Goal: Task Accomplishment & Management: Manage account settings

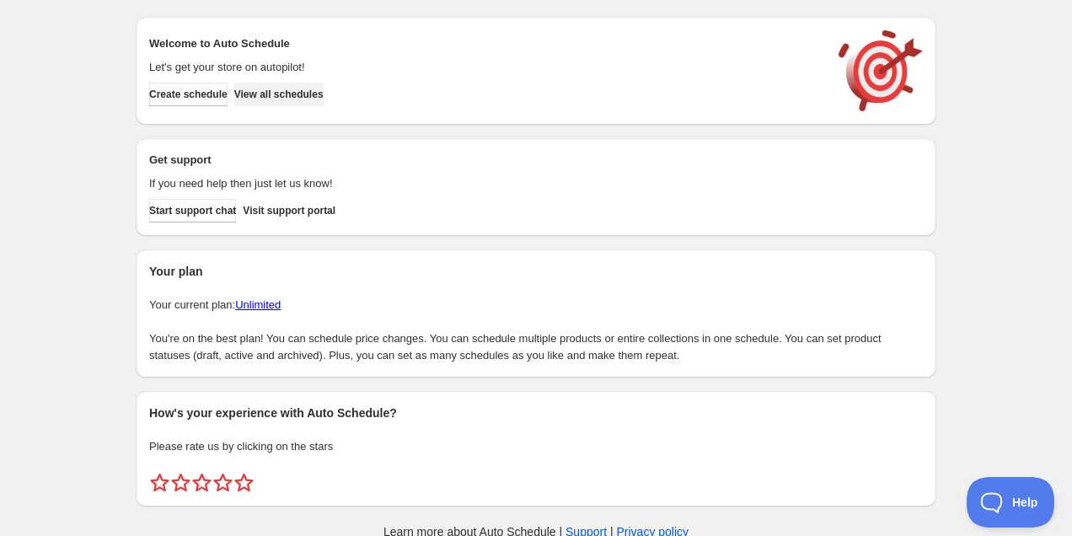
click at [319, 94] on span "View all schedules" at bounding box center [278, 94] width 89 height 13
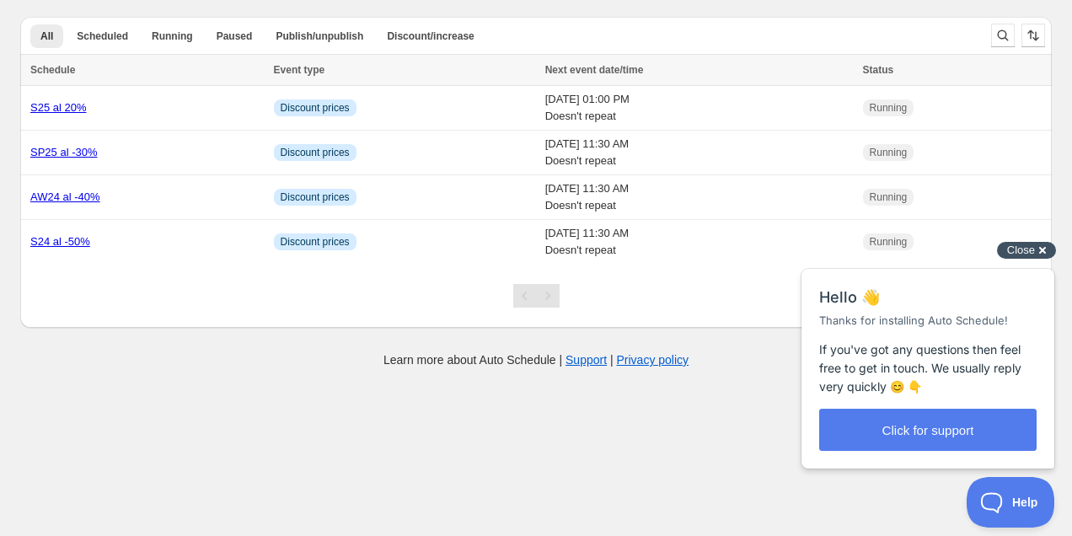
click at [1032, 250] on span "Close" at bounding box center [1021, 250] width 28 height 13
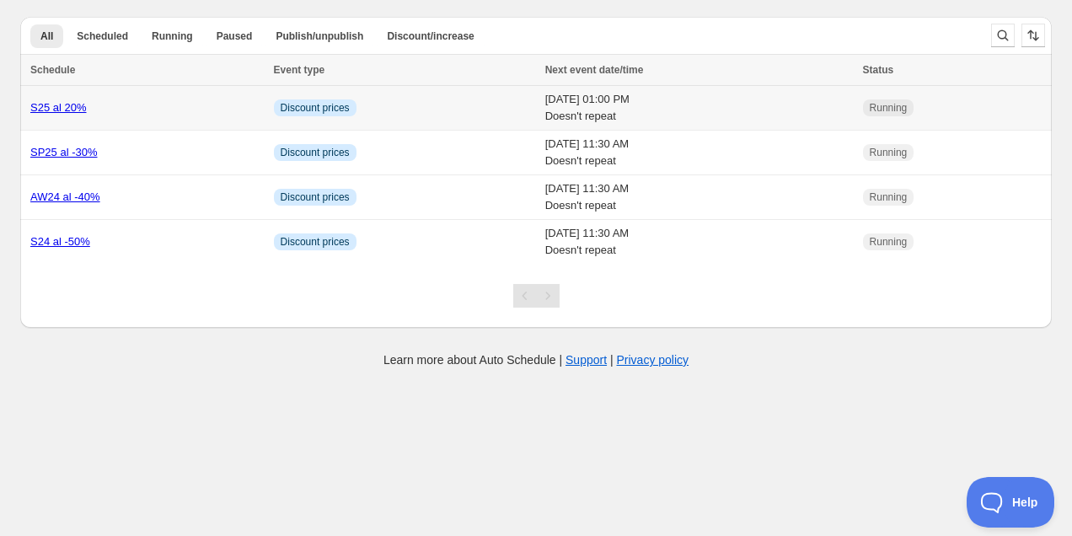
click at [153, 106] on div "S25 al 20%" at bounding box center [146, 107] width 233 height 17
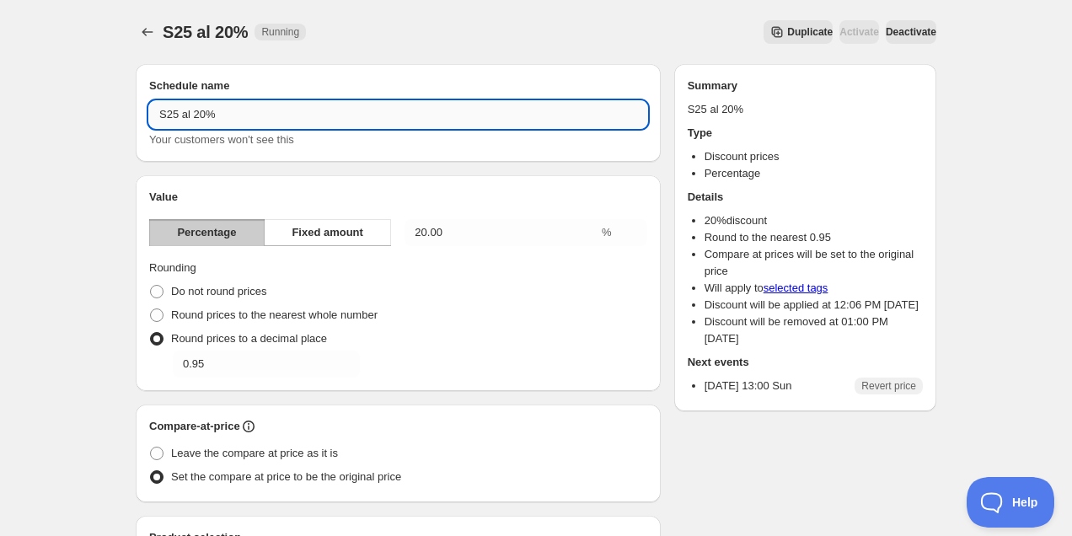
click at [199, 118] on input "S25 al 20%" at bounding box center [398, 114] width 498 height 27
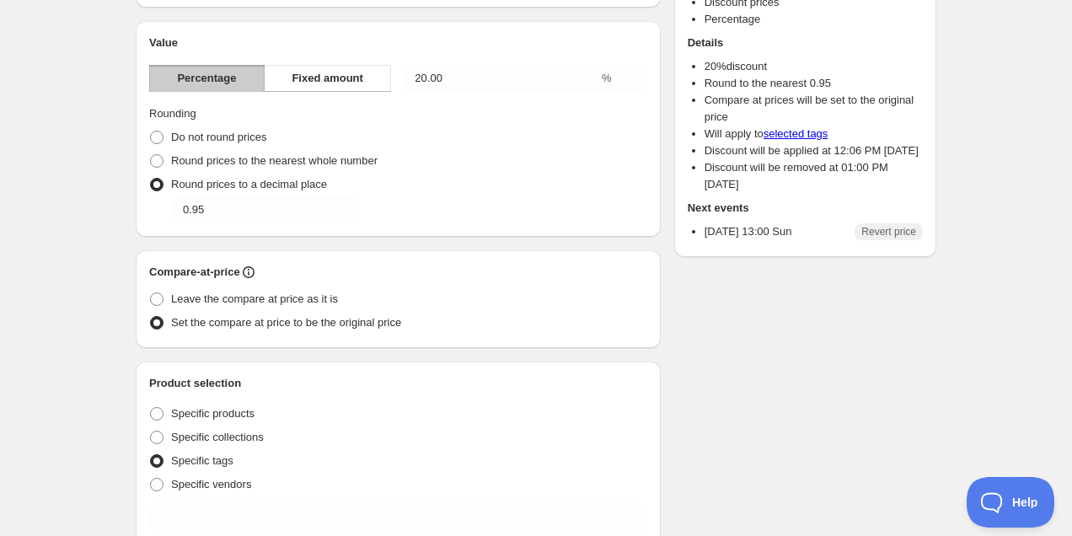
scroll to position [158, 0]
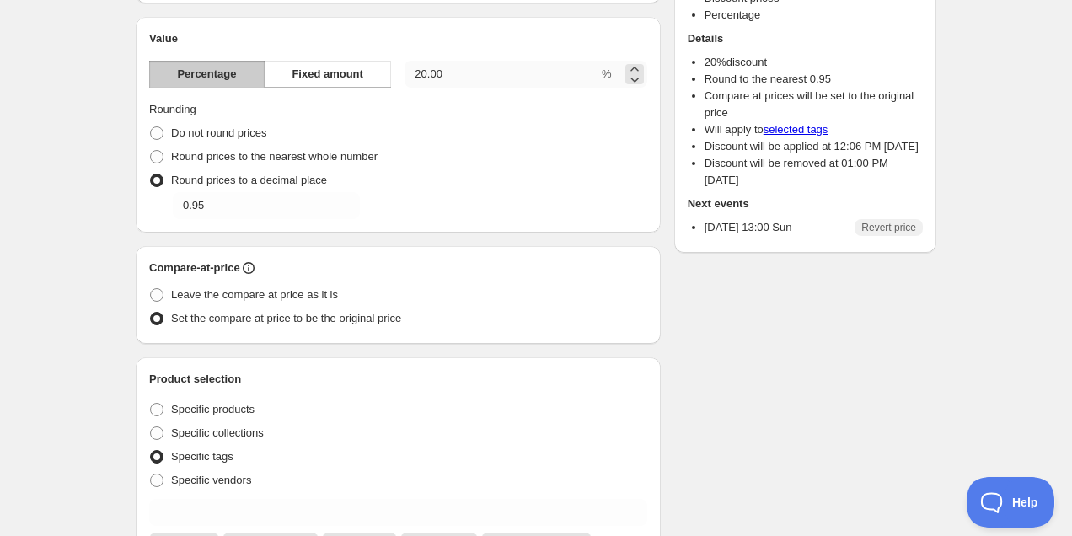
type input "S25 al 30%"
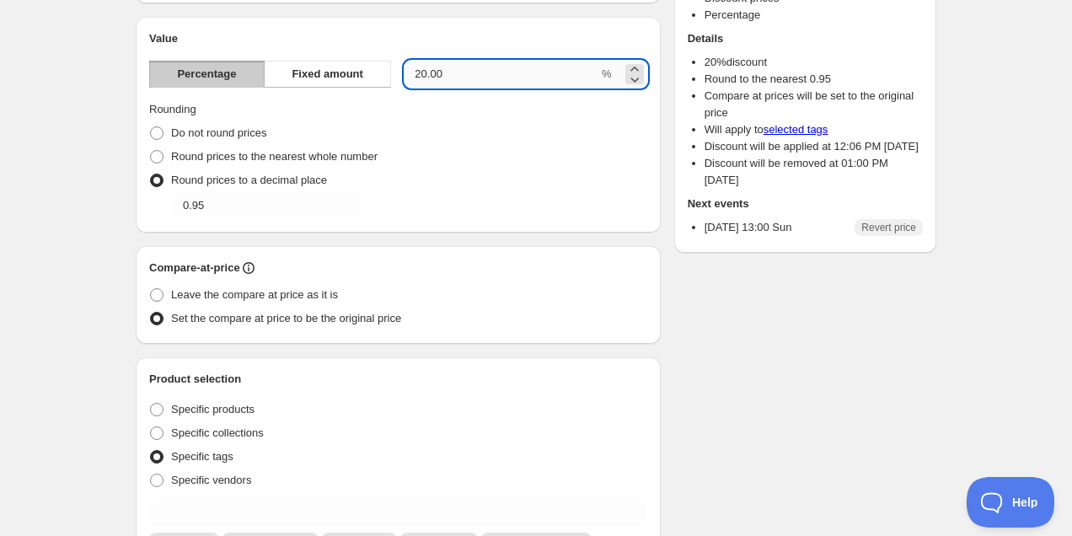
click at [422, 73] on input "20.00" at bounding box center [501, 74] width 194 height 27
type input "30.00"
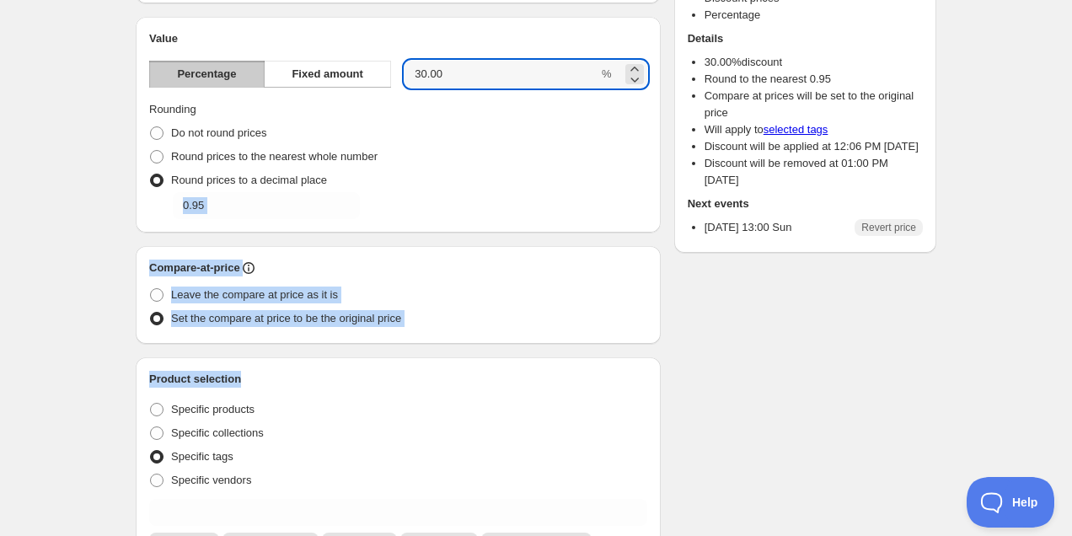
drag, startPoint x: 631, startPoint y: 169, endPoint x: 631, endPoint y: 396, distance: 227.5
click at [631, 396] on div "Schedule name S25 al 30% Your customers won't see this Value Percentage Fixed a…" at bounding box center [398, 491] width 525 height 1171
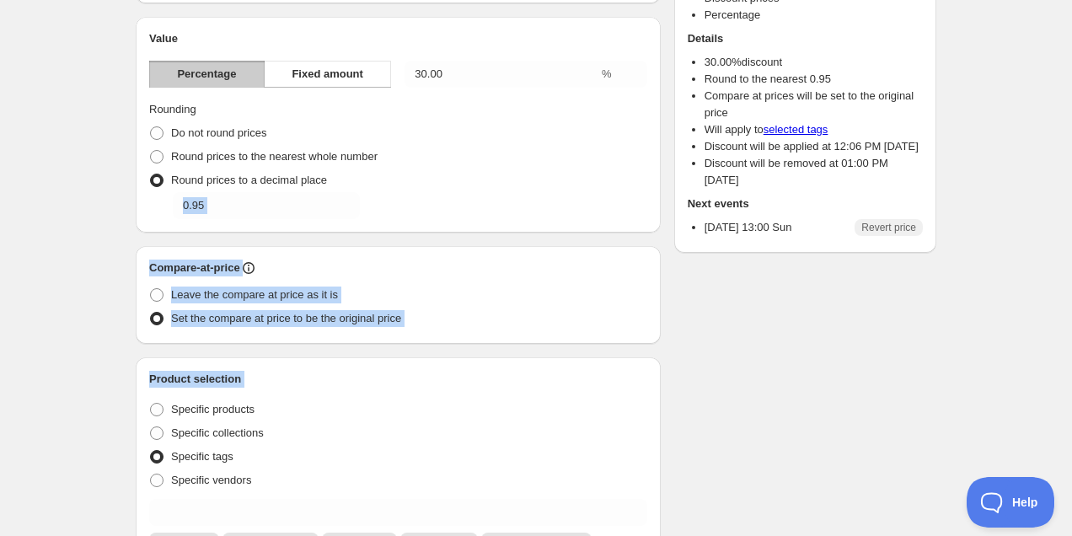
click at [654, 381] on div "Product selection Entity type Specific products Specific collections Specific t…" at bounding box center [398, 460] width 525 height 206
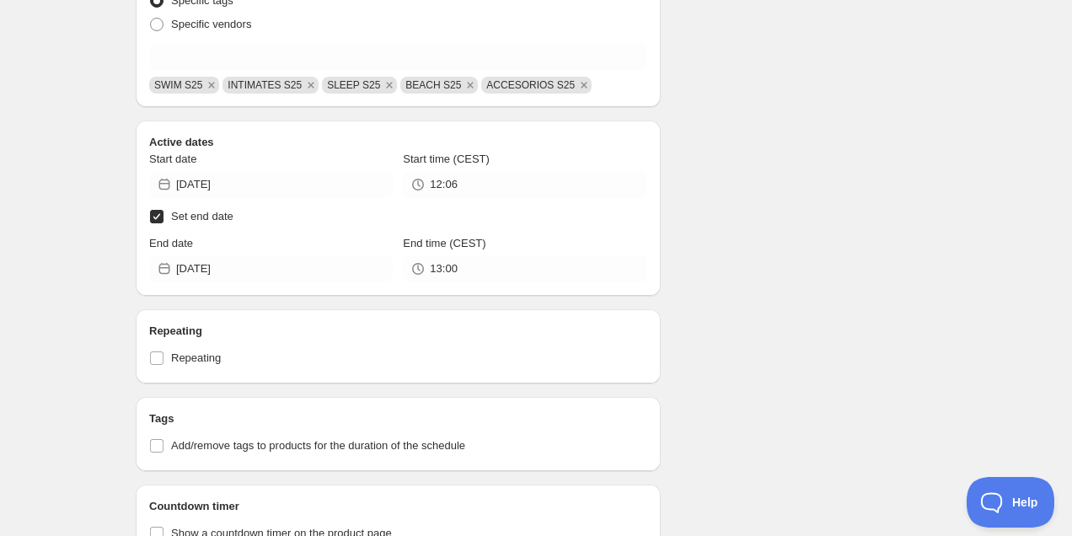
scroll to position [834, 0]
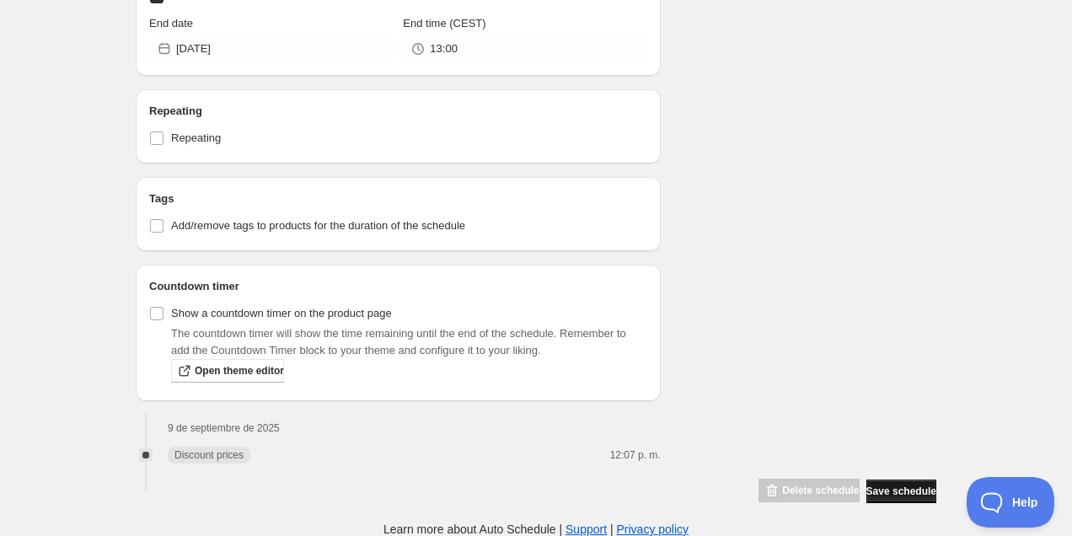
click at [883, 488] on span "Save schedule" at bounding box center [901, 491] width 70 height 13
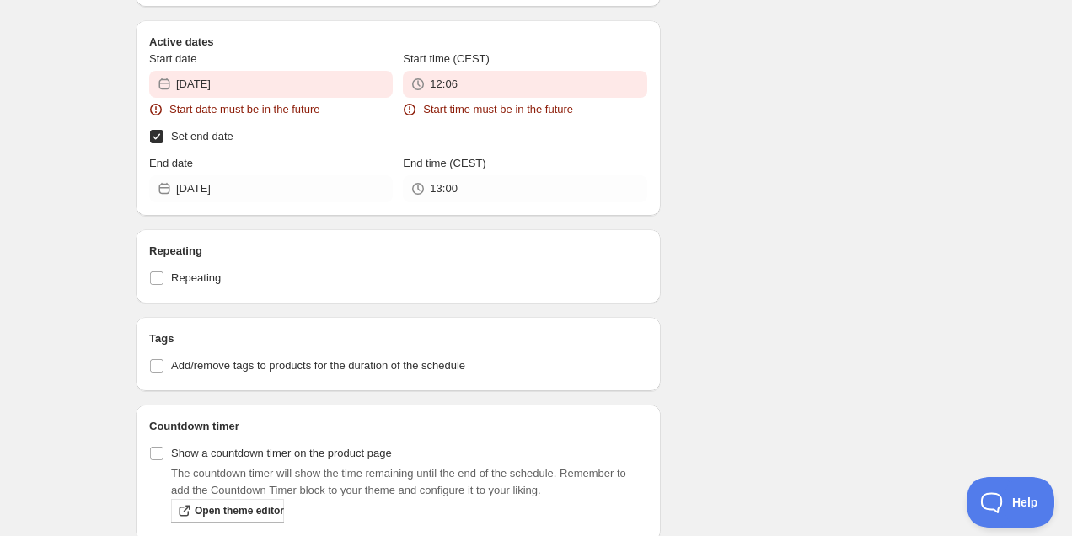
scroll to position [838, 0]
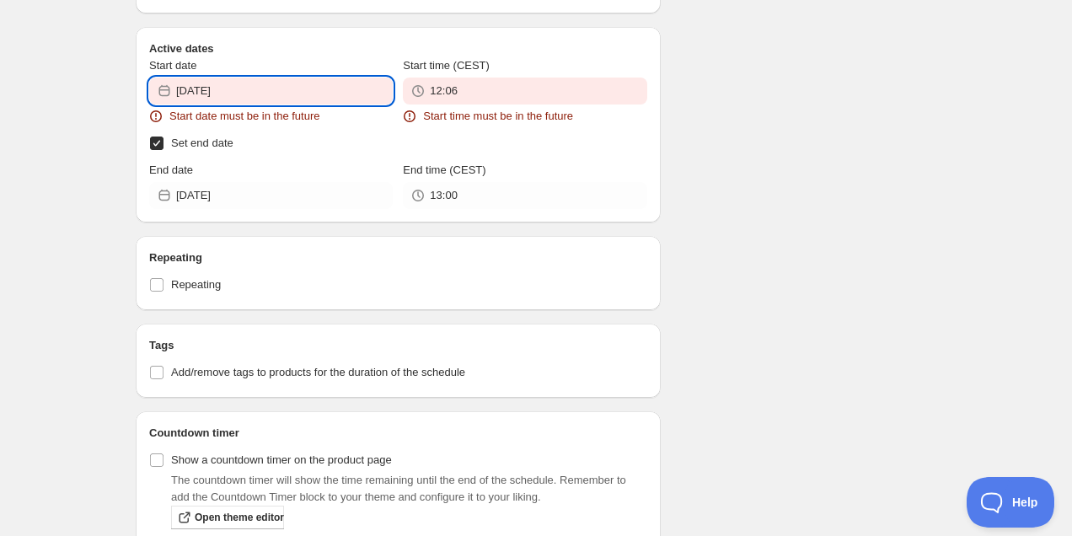
click at [243, 93] on input "2025-09-09" at bounding box center [284, 91] width 217 height 27
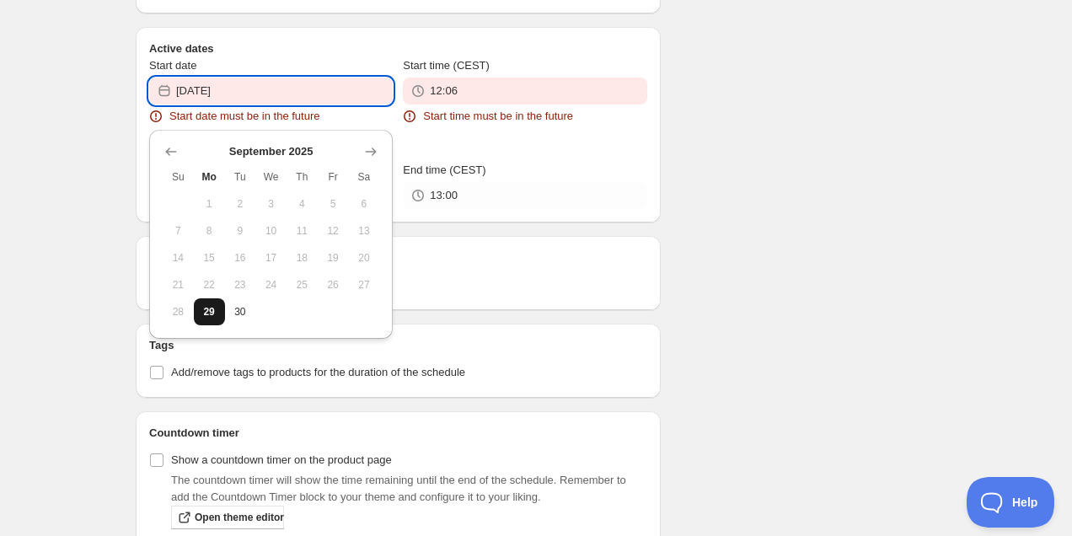
click at [210, 314] on span "29" at bounding box center [210, 311] width 18 height 13
type input "2025-09-29"
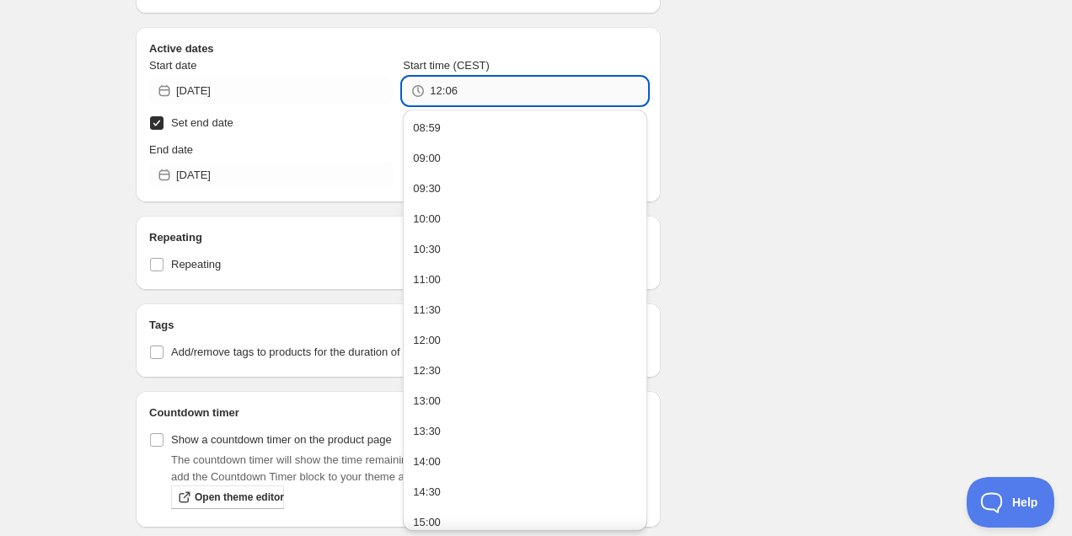
click at [476, 88] on input "12:06" at bounding box center [538, 91] width 217 height 27
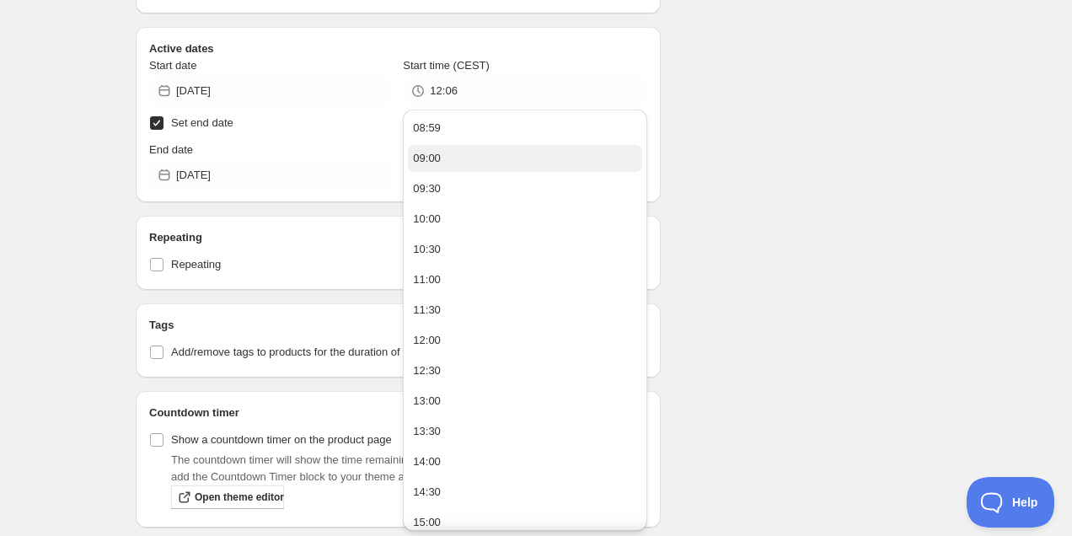
click at [462, 158] on button "09:00" at bounding box center [524, 158] width 233 height 27
type input "09:00"
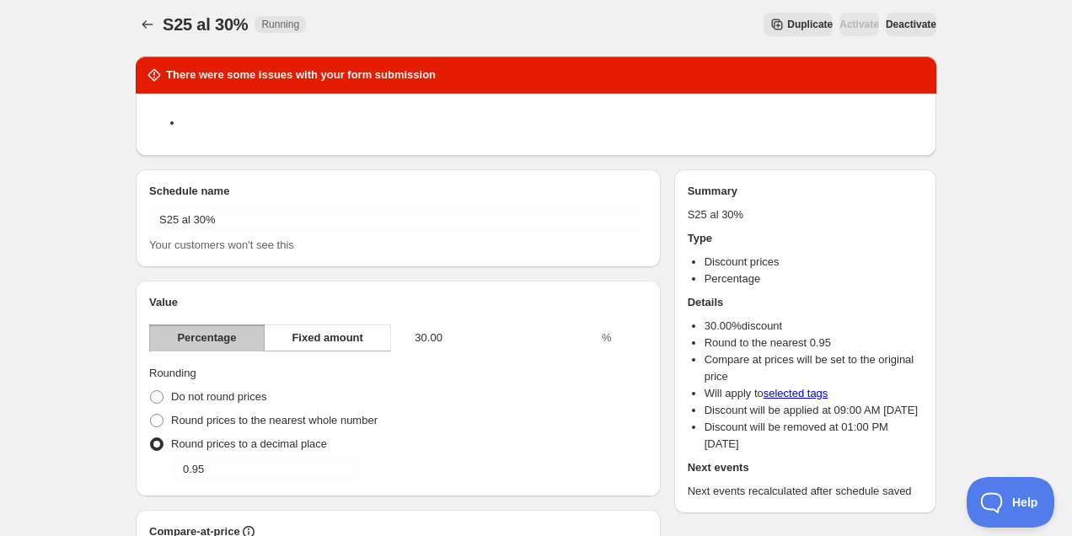
scroll to position [0, 0]
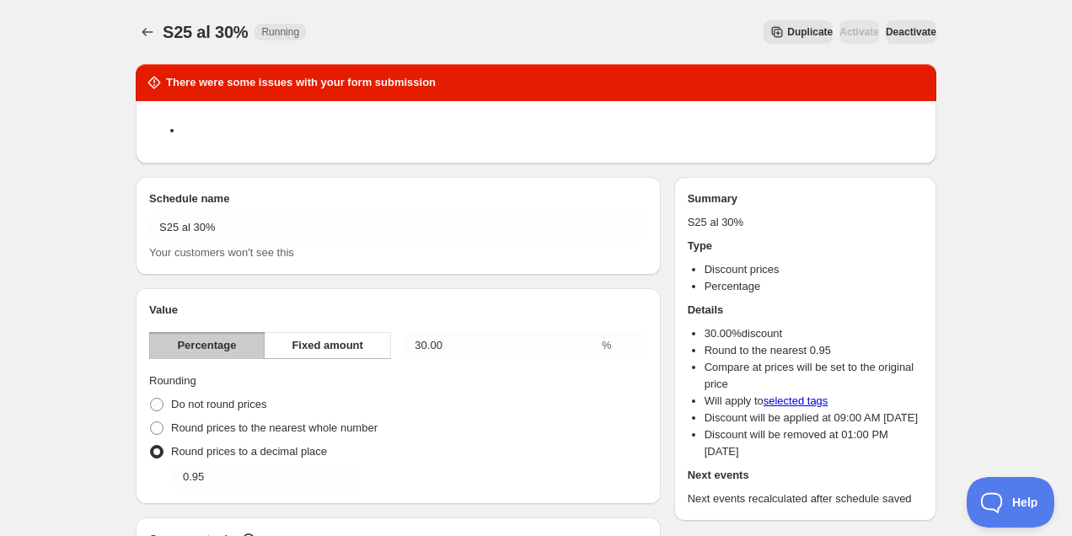
click at [894, 29] on span "Deactivate" at bounding box center [911, 31] width 51 height 13
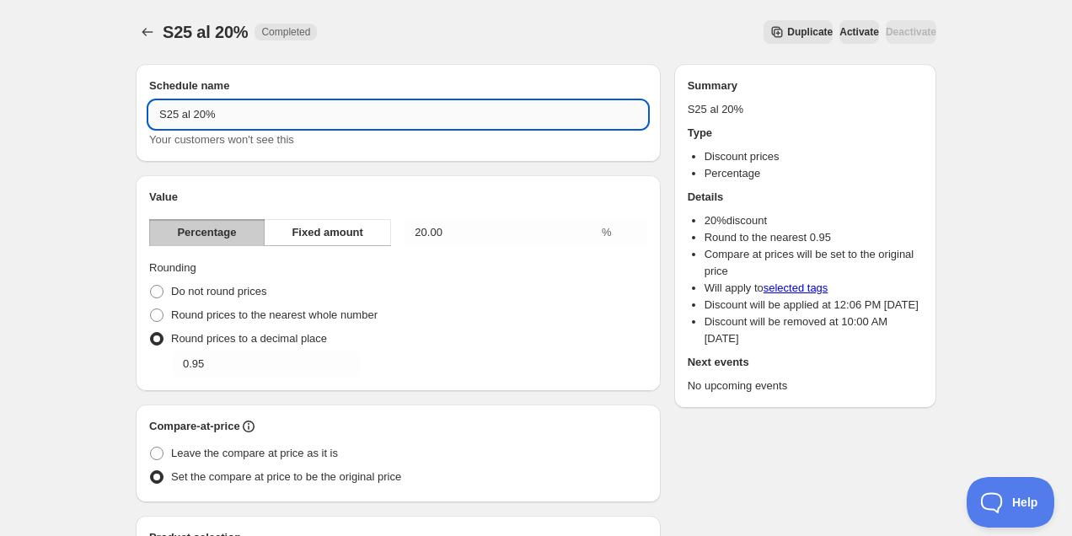
click at [198, 118] on input "S25 al 20%" at bounding box center [398, 114] width 498 height 27
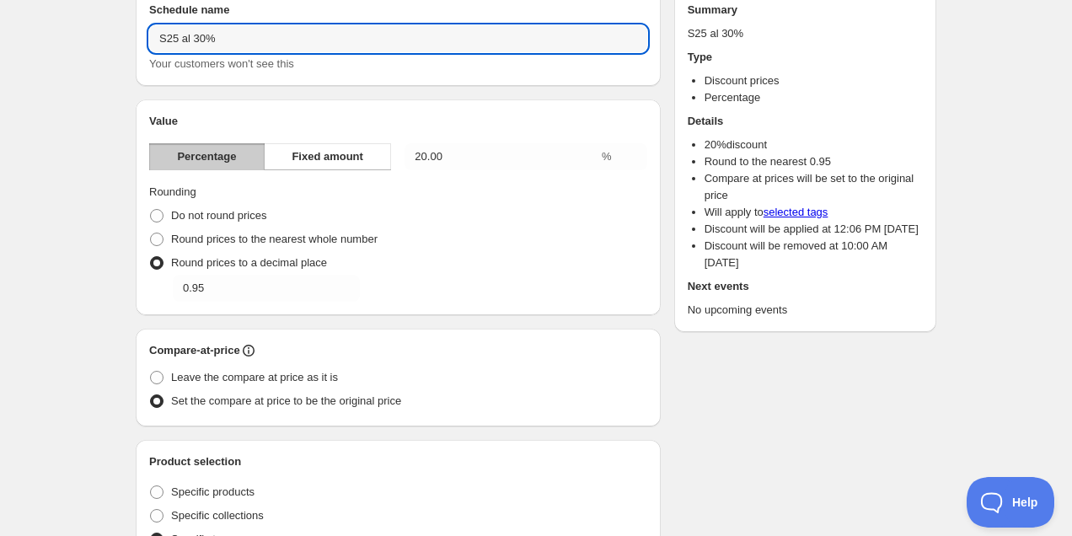
scroll to position [114, 0]
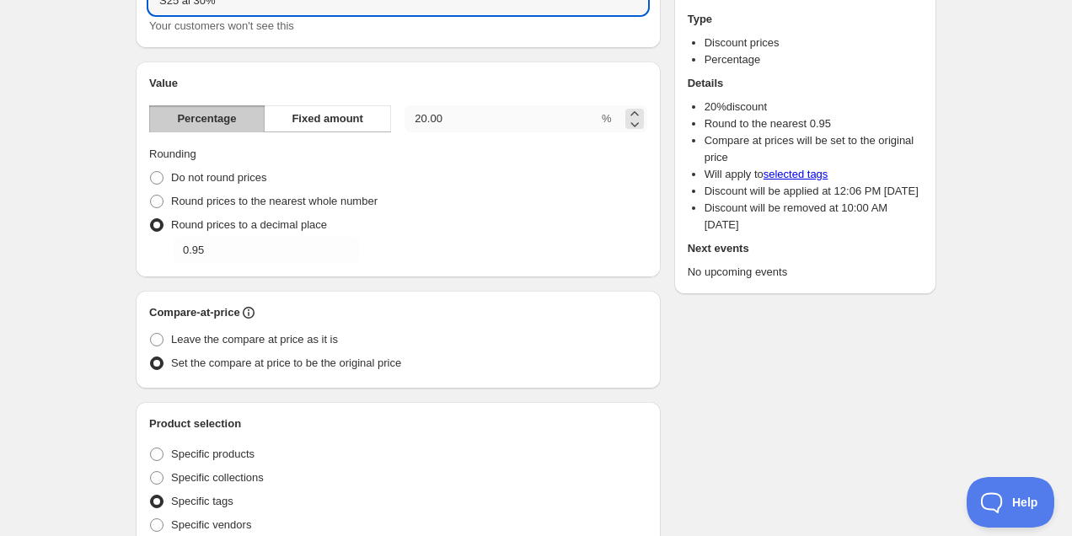
type input "S25 al 30%"
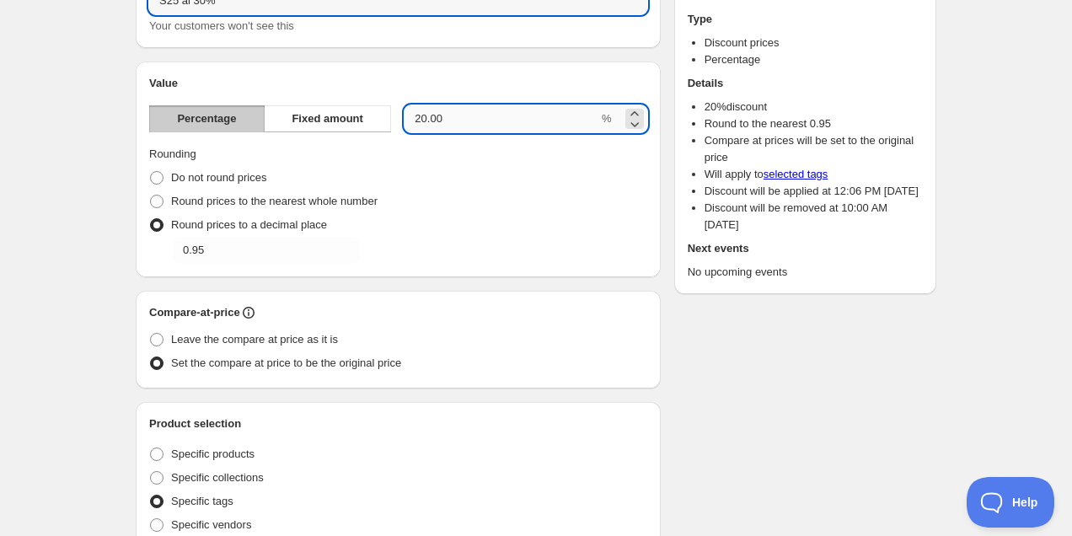
click at [421, 119] on input "20.00" at bounding box center [501, 118] width 194 height 27
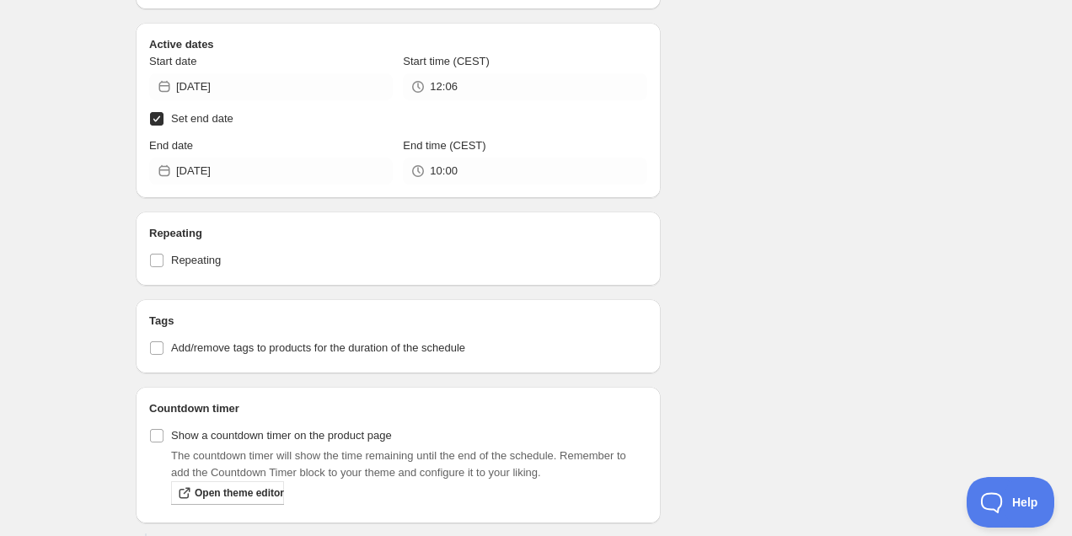
scroll to position [688, 0]
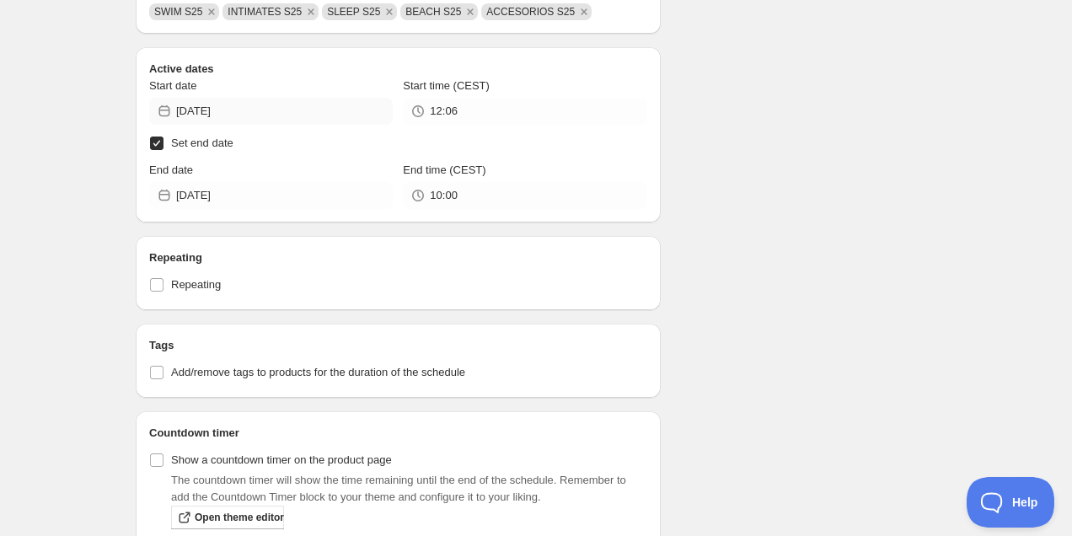
type input "30.00"
click at [290, 111] on input "2025-09-09" at bounding box center [284, 111] width 217 height 27
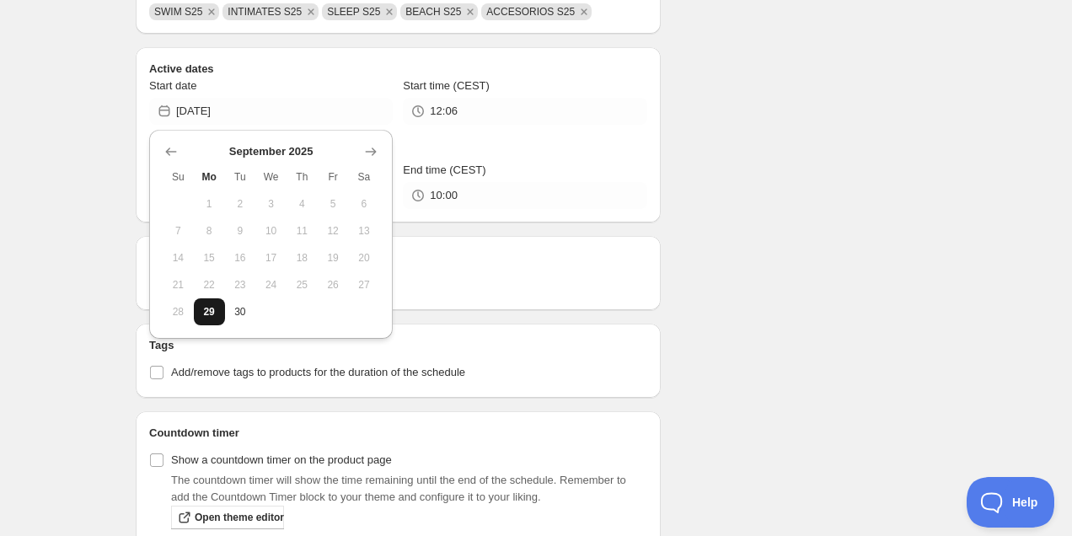
click at [214, 306] on span "29" at bounding box center [210, 311] width 18 height 13
type input "[DATE]"
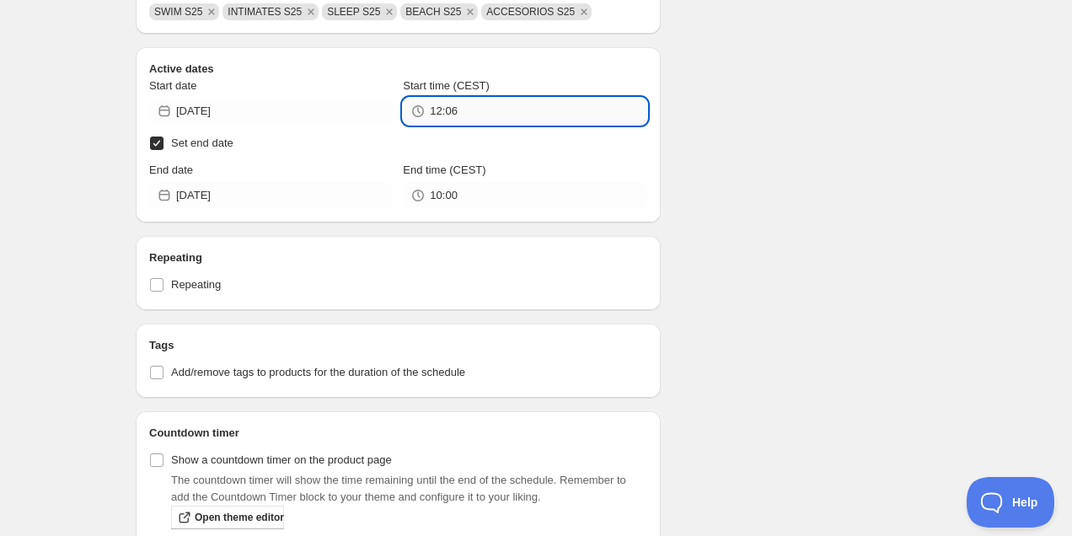
click at [492, 113] on input "12:06" at bounding box center [538, 111] width 217 height 27
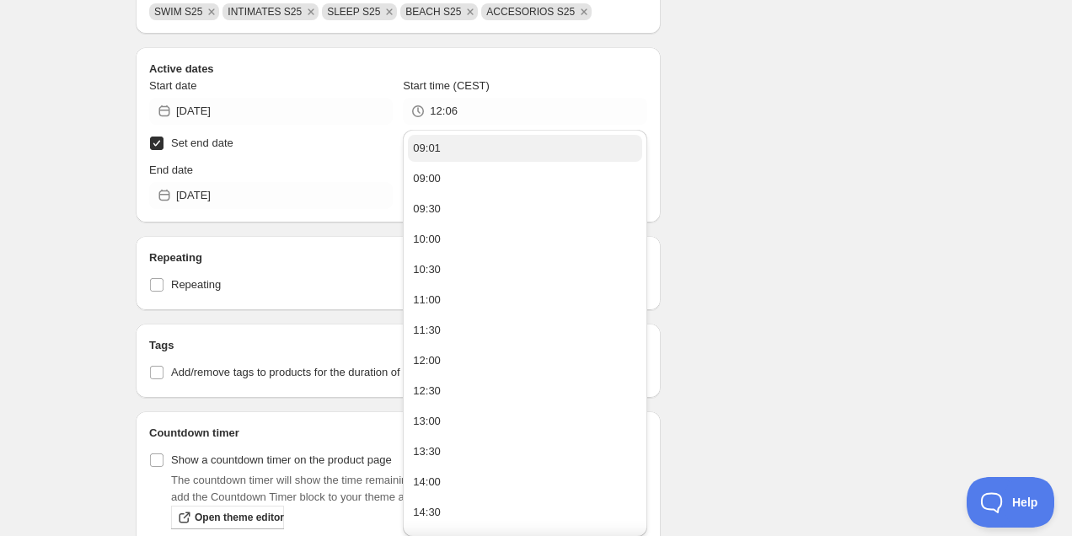
click at [437, 153] on div "09:01" at bounding box center [427, 148] width 28 height 17
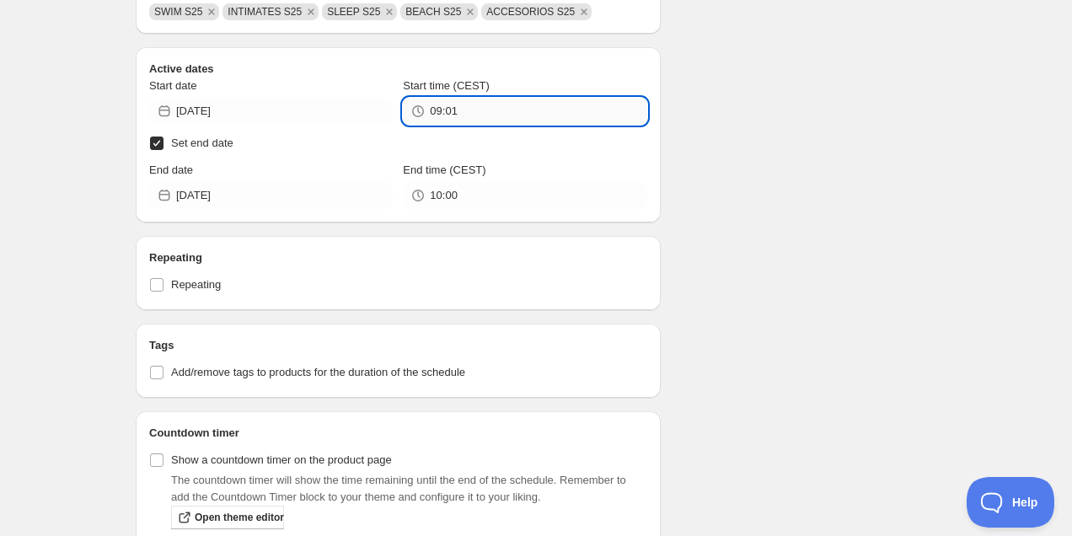
click at [466, 117] on input "09:01" at bounding box center [538, 111] width 217 height 27
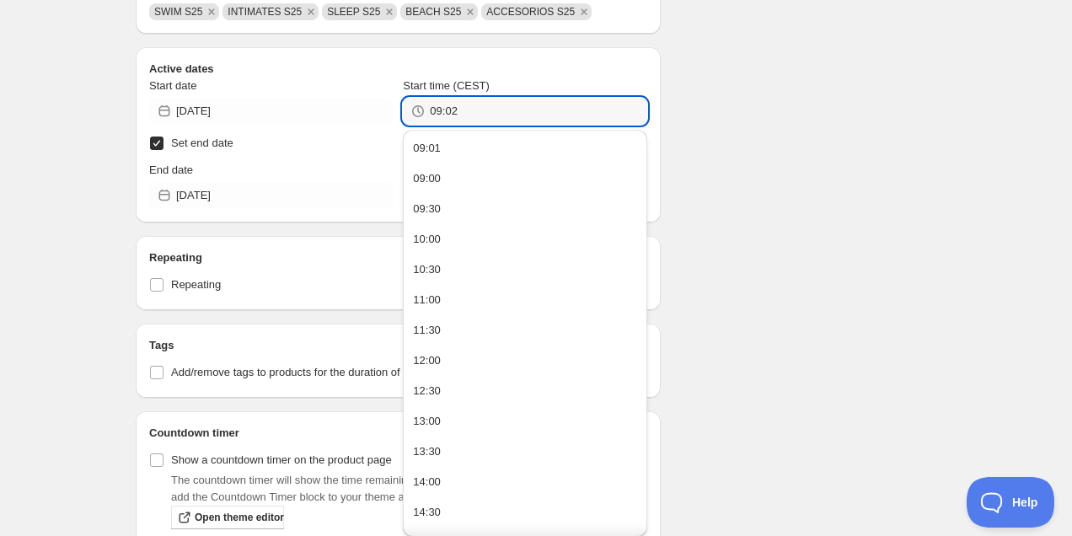
type input "09:02"
click at [818, 192] on div "Schedule name S25 al 30% Your customers won't see this Value Percentage Fixed a…" at bounding box center [529, 44] width 814 height 1362
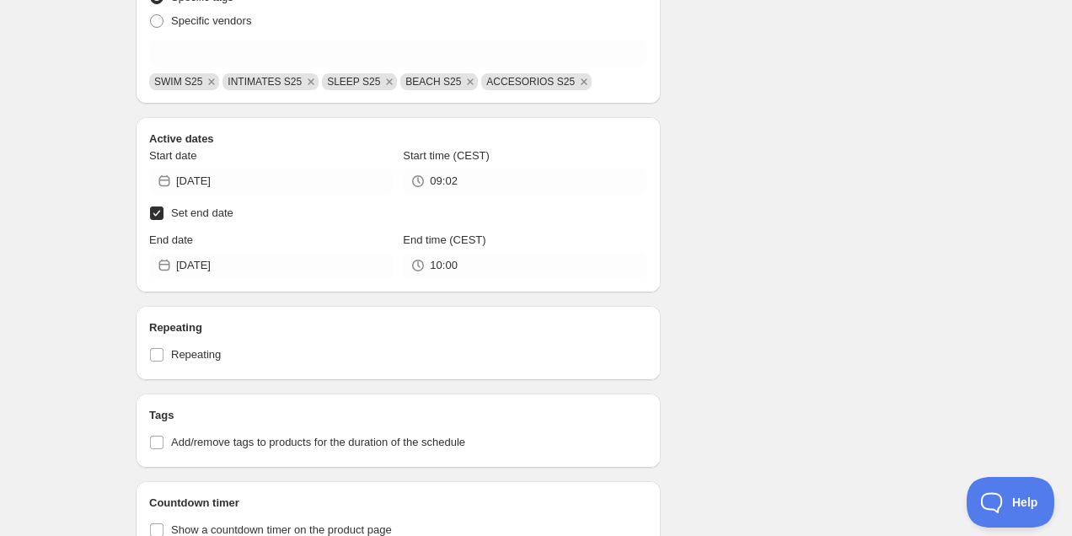
scroll to position [908, 0]
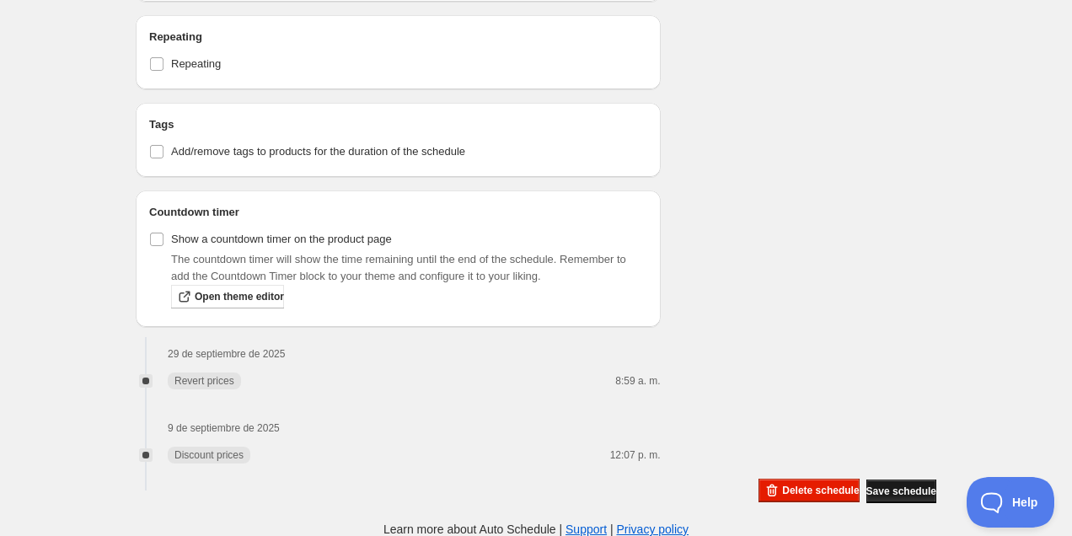
click at [872, 495] on span "Save schedule" at bounding box center [901, 491] width 70 height 13
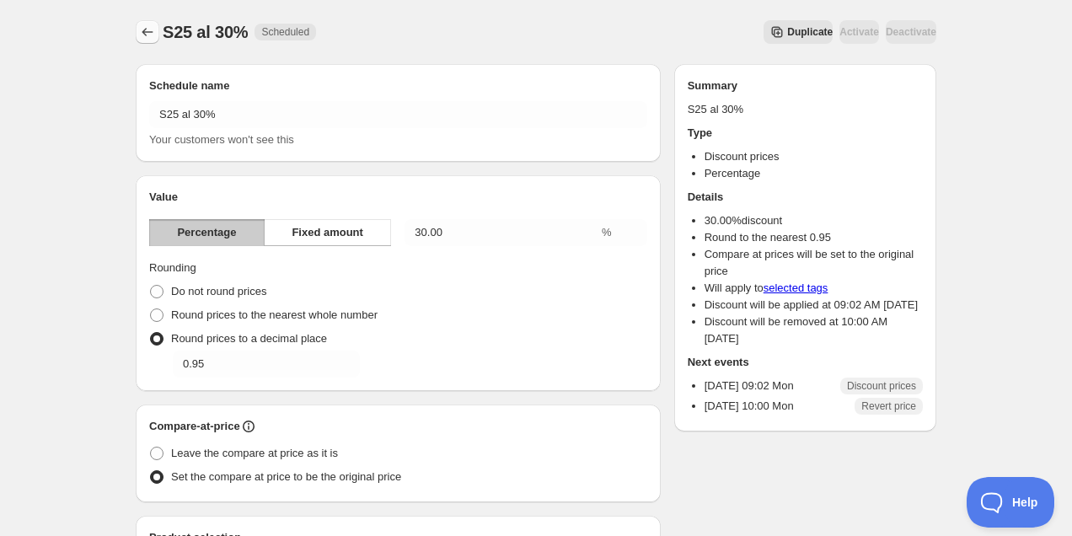
click at [147, 25] on icon "Schedules" at bounding box center [147, 32] width 17 height 17
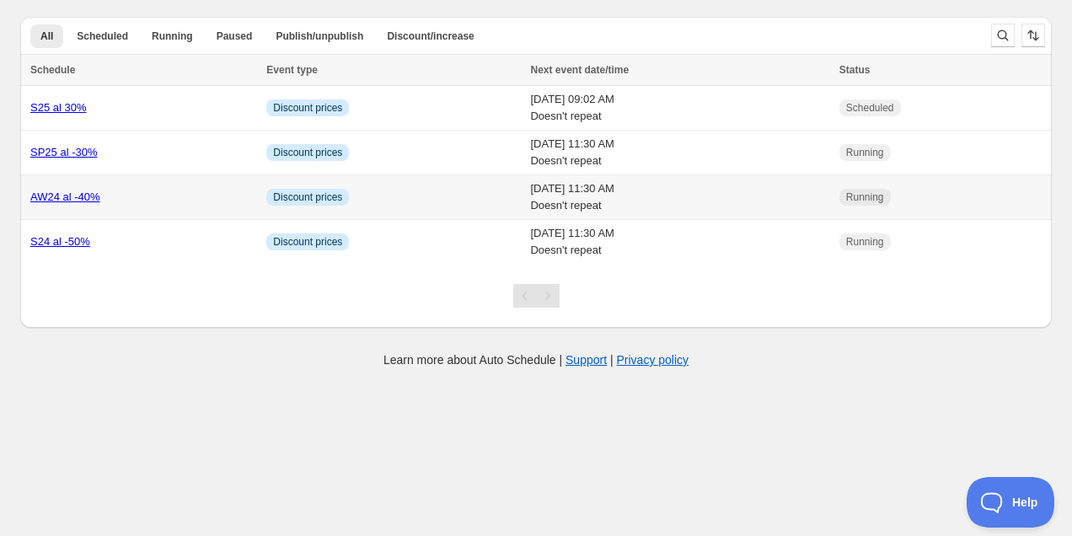
click at [72, 198] on link "AW24 al -40%" at bounding box center [65, 196] width 70 height 13
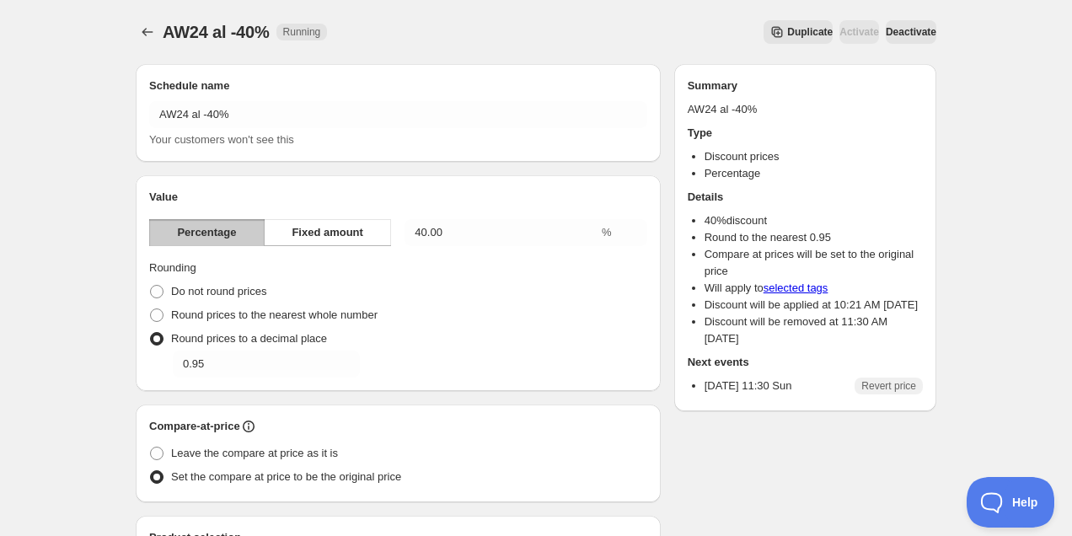
click at [907, 38] on span "Deactivate" at bounding box center [911, 31] width 51 height 13
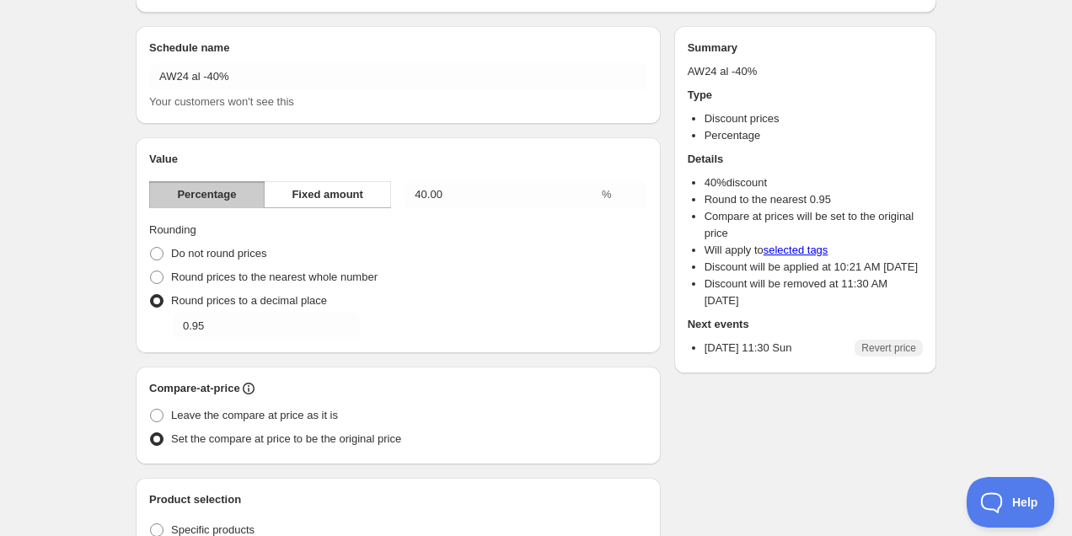
scroll to position [156, 0]
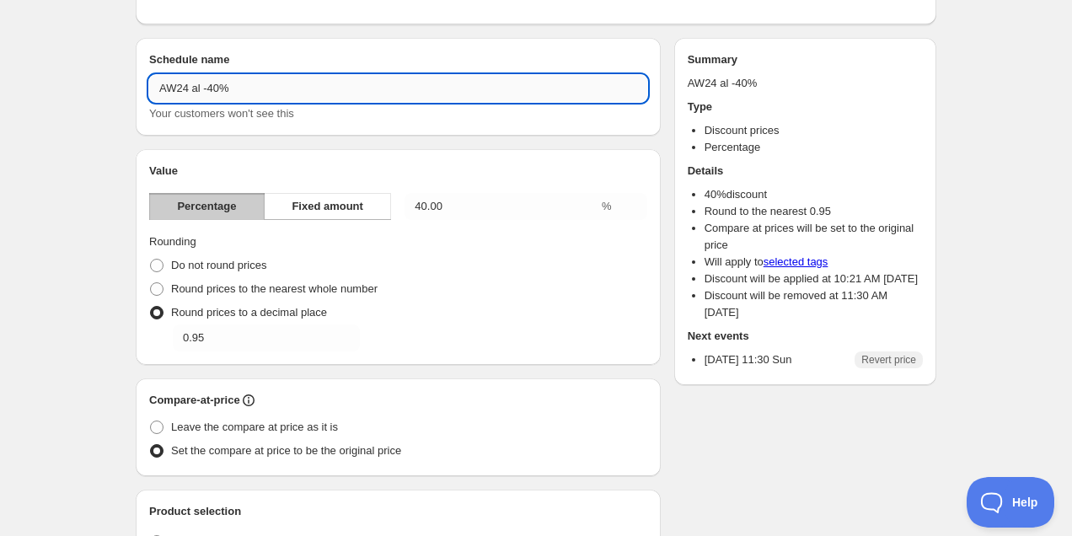
click at [214, 90] on input "AW24 al -40%" at bounding box center [398, 88] width 498 height 27
type input "AW24 al -50%"
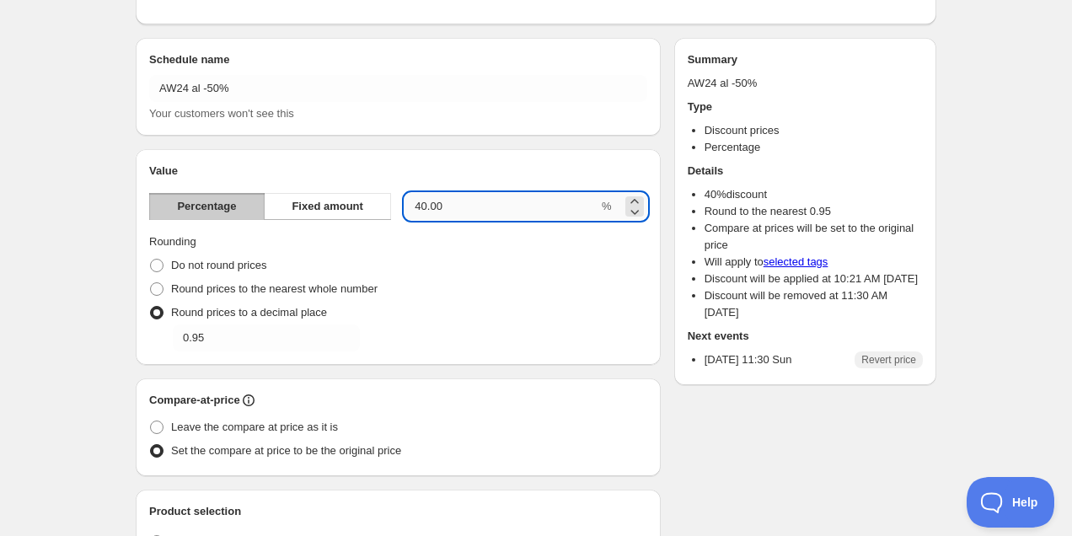
click at [421, 210] on input "40.00" at bounding box center [501, 206] width 194 height 27
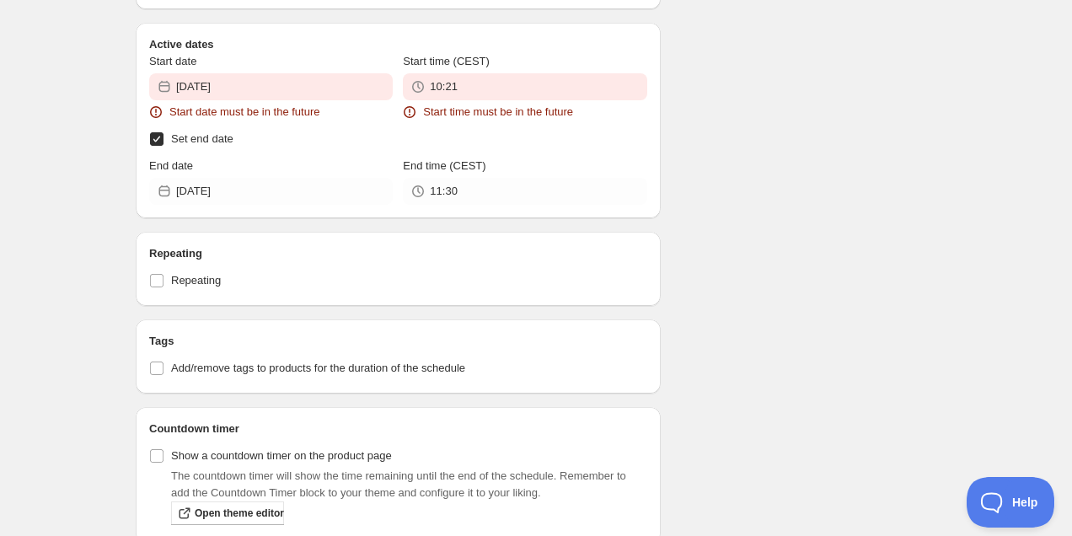
scroll to position [845, 0]
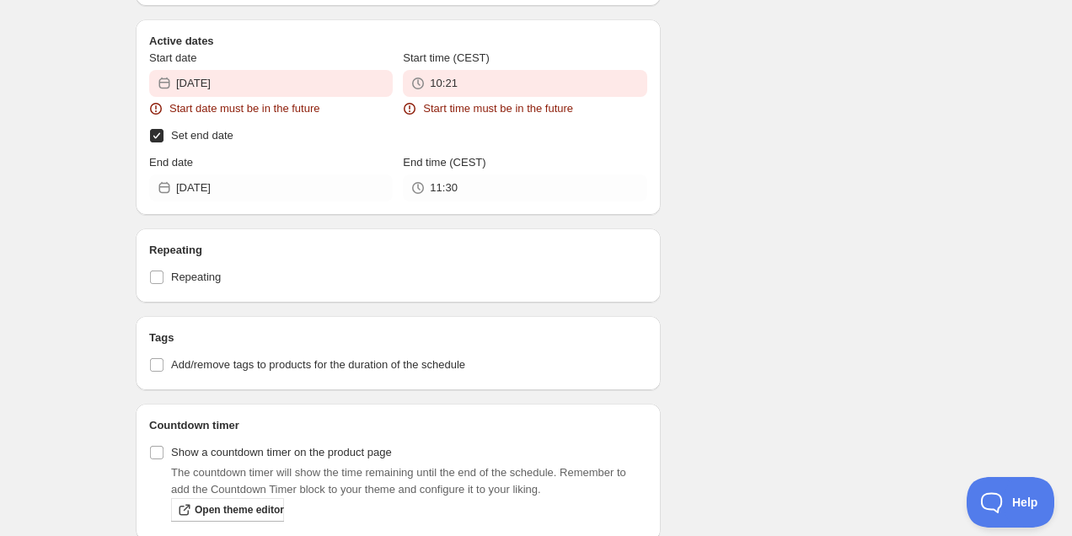
type input "50.00"
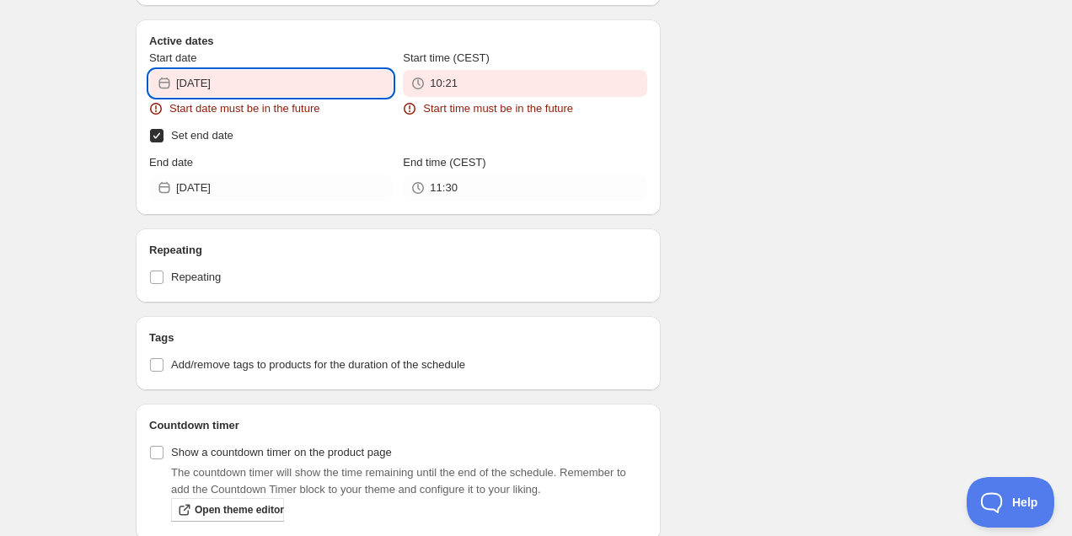
click at [297, 86] on input "2025-09-05" at bounding box center [284, 83] width 217 height 27
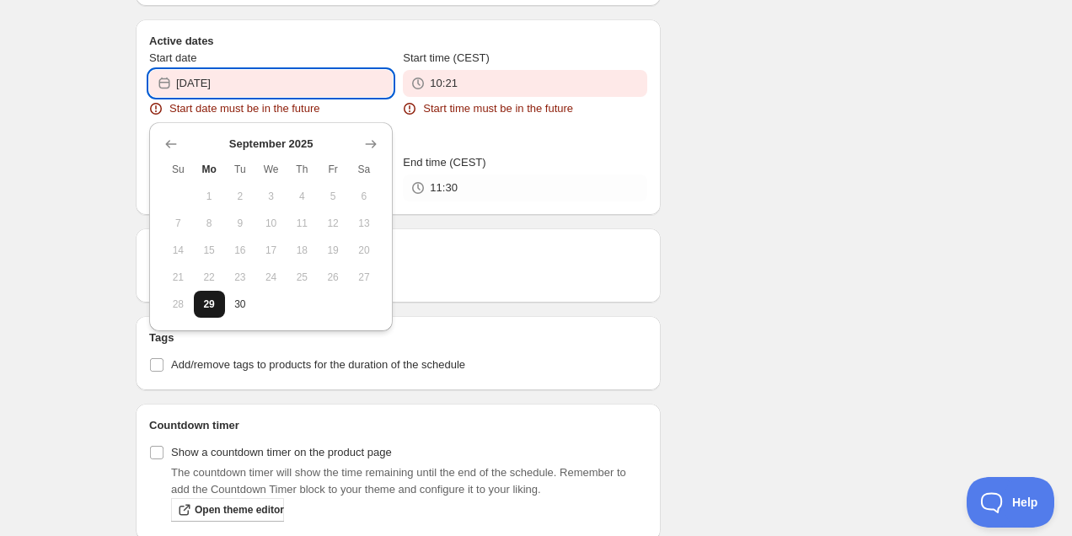
click at [211, 301] on span "29" at bounding box center [210, 303] width 18 height 13
type input "2025-09-29"
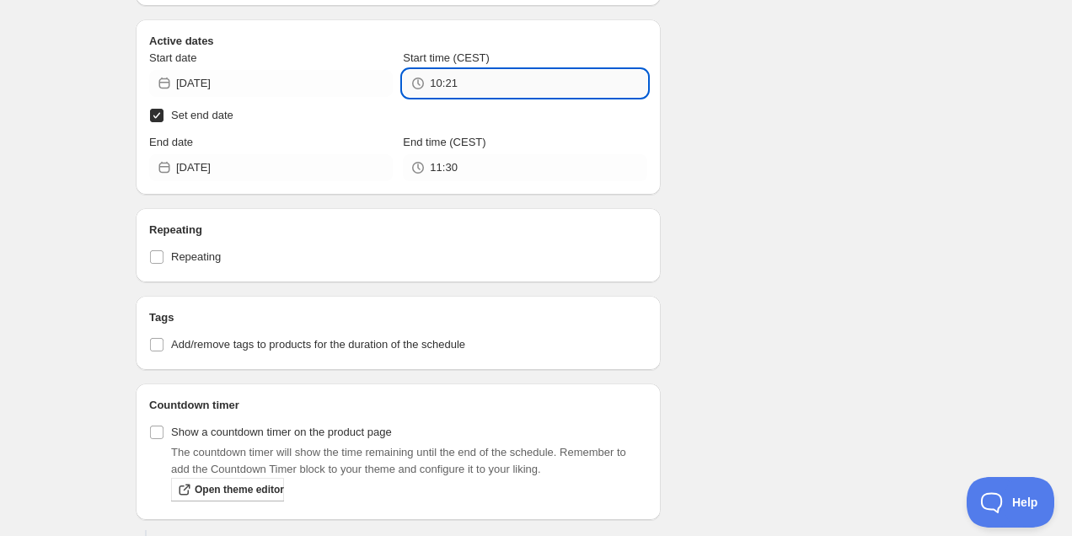
click at [479, 89] on input "10:21" at bounding box center [538, 83] width 217 height 27
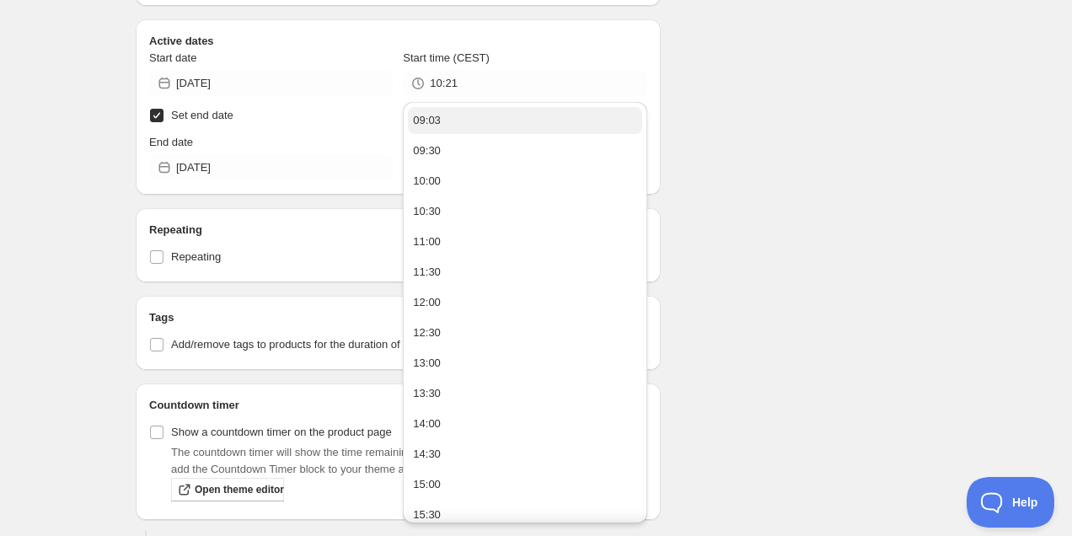
click at [441, 124] on div "09:03" at bounding box center [427, 120] width 28 height 17
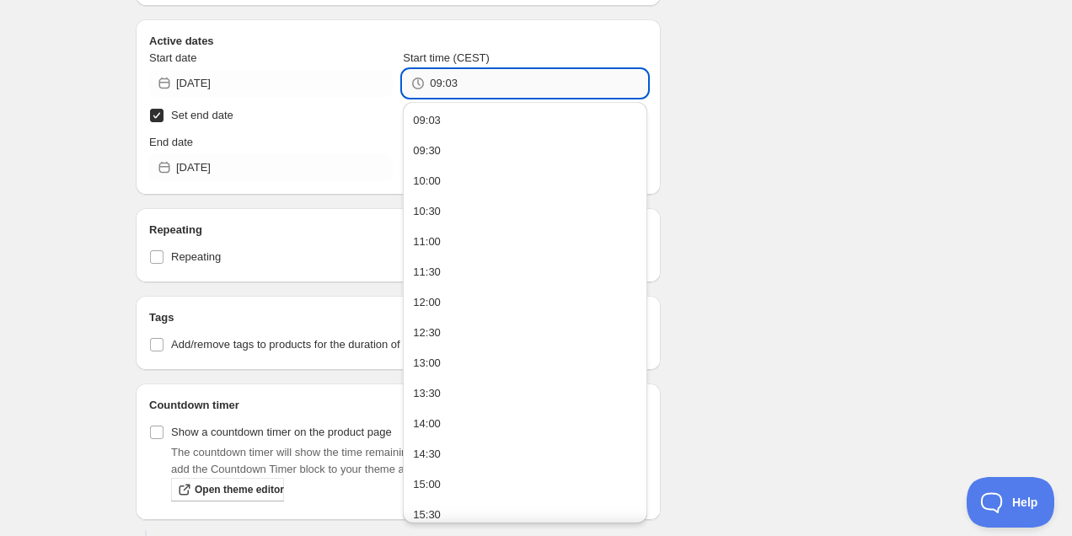
click at [476, 89] on input "09:03" at bounding box center [538, 83] width 217 height 27
type input "09:04"
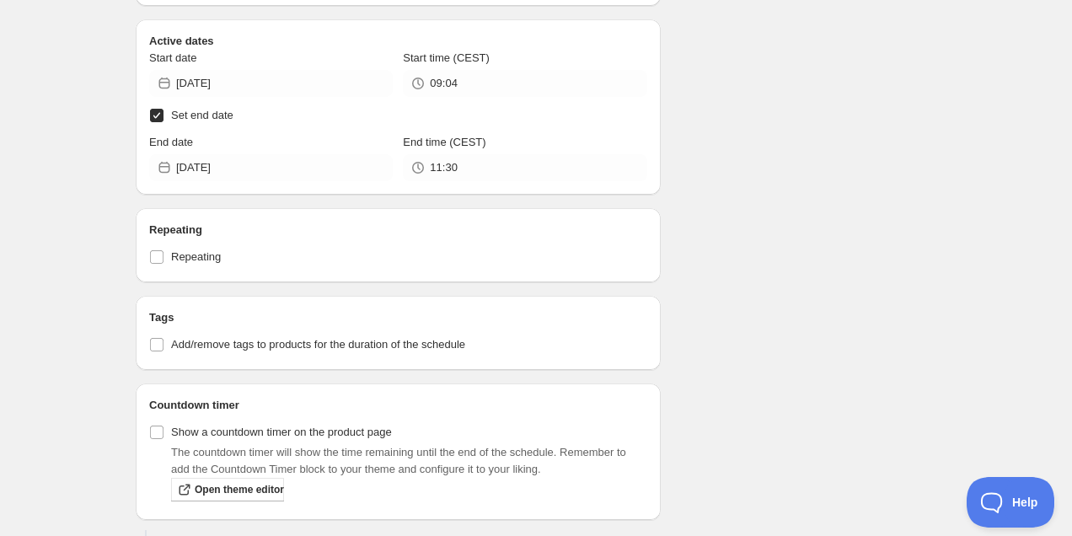
scroll to position [964, 0]
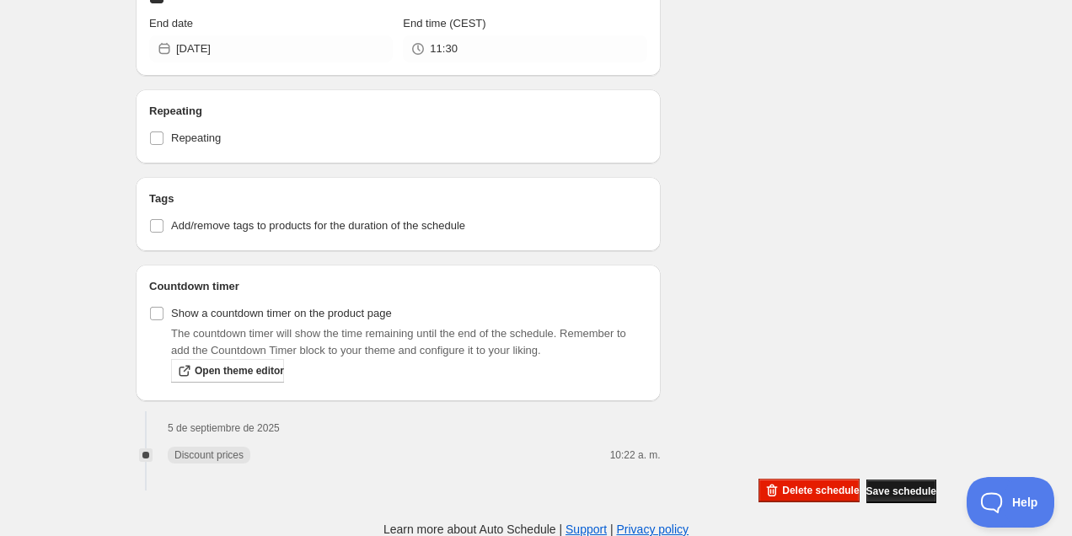
click at [888, 488] on span "Save schedule" at bounding box center [901, 491] width 70 height 13
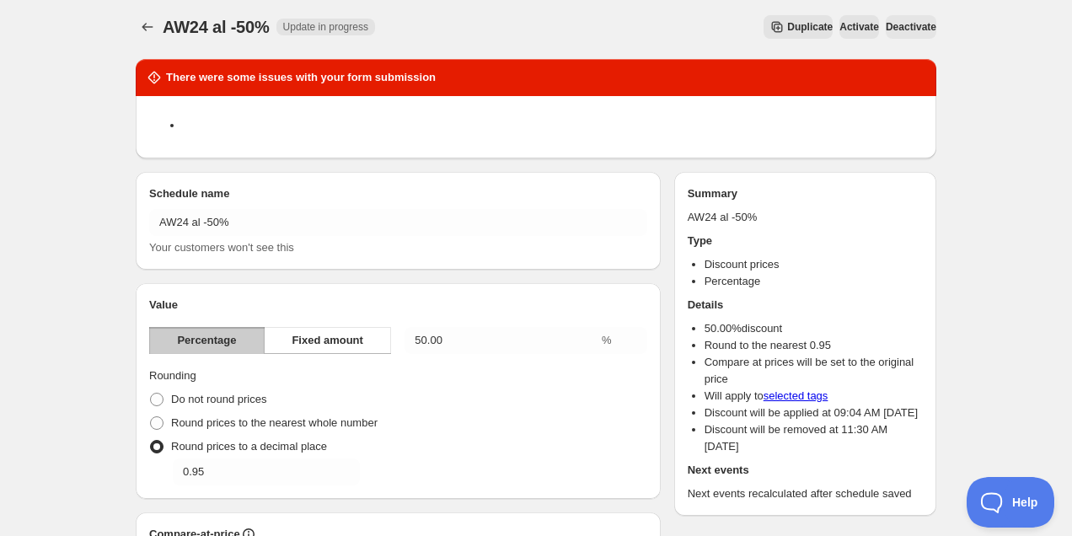
scroll to position [0, 0]
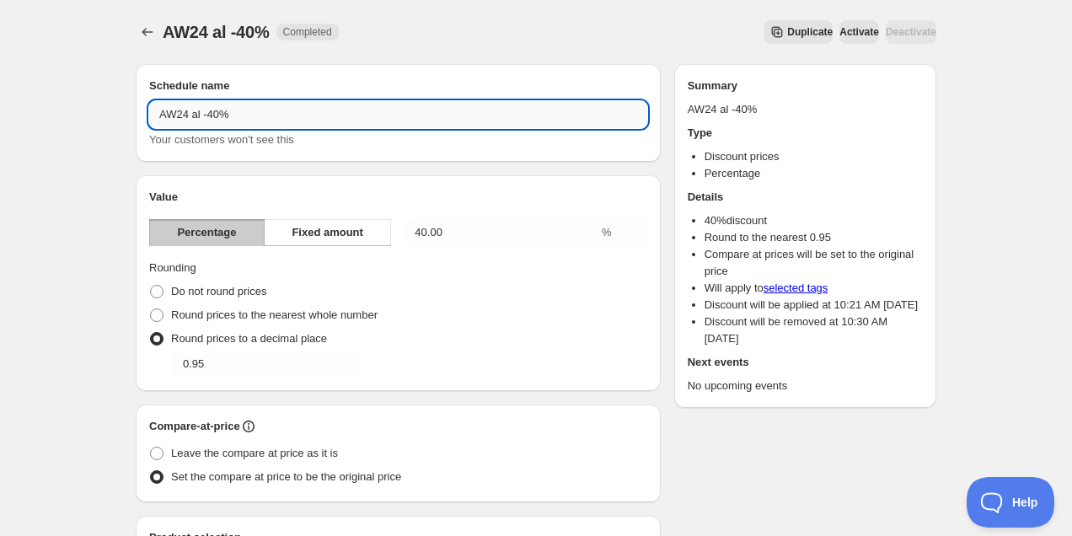
click at [217, 120] on input "AW24 al -40%" at bounding box center [398, 114] width 498 height 27
type input "AW24 al -50%"
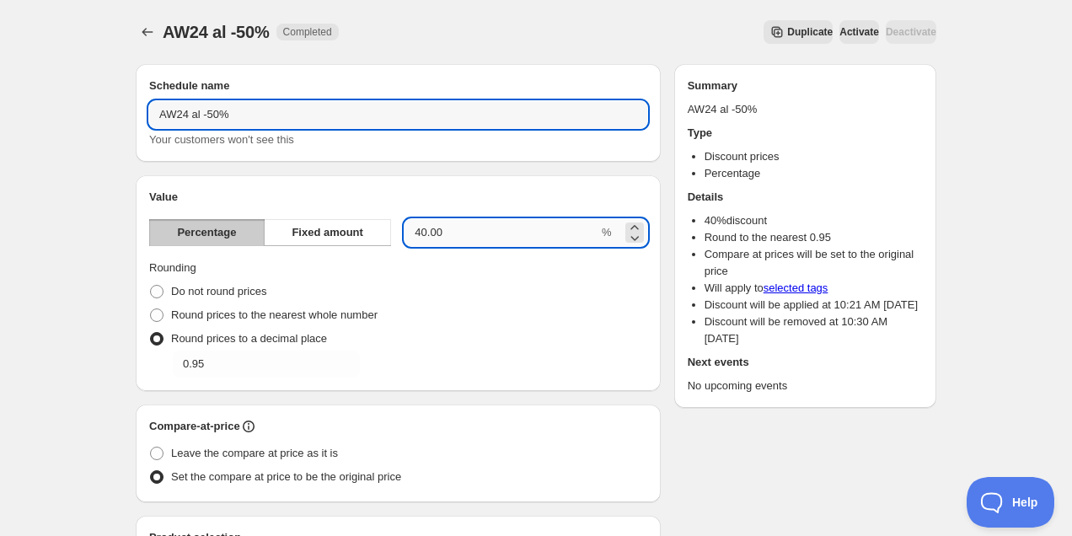
click at [420, 234] on input "40.00" at bounding box center [501, 232] width 194 height 27
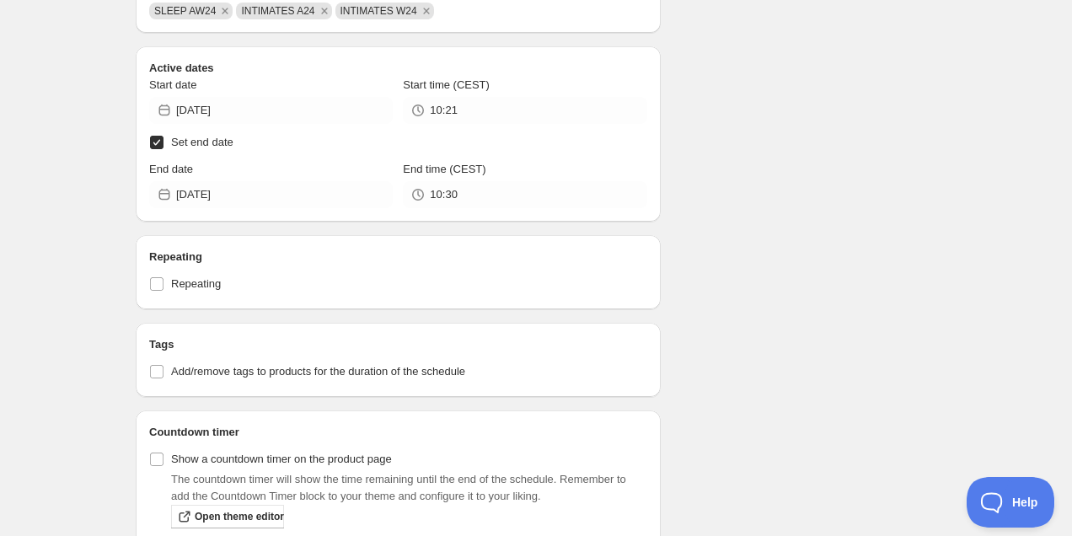
scroll to position [687, 0]
type input "50.00"
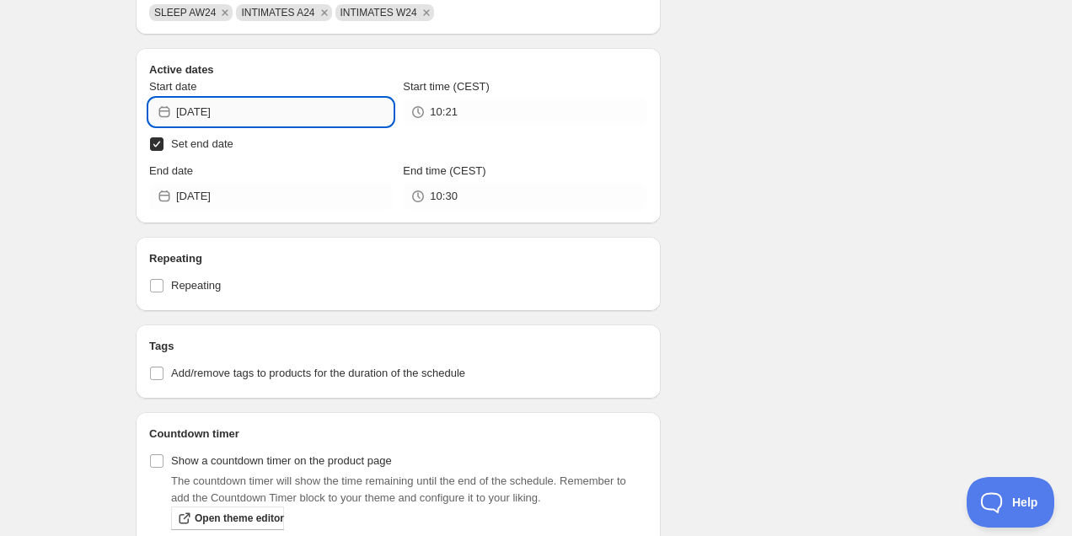
click at [255, 118] on input "2025-09-05" at bounding box center [284, 112] width 217 height 27
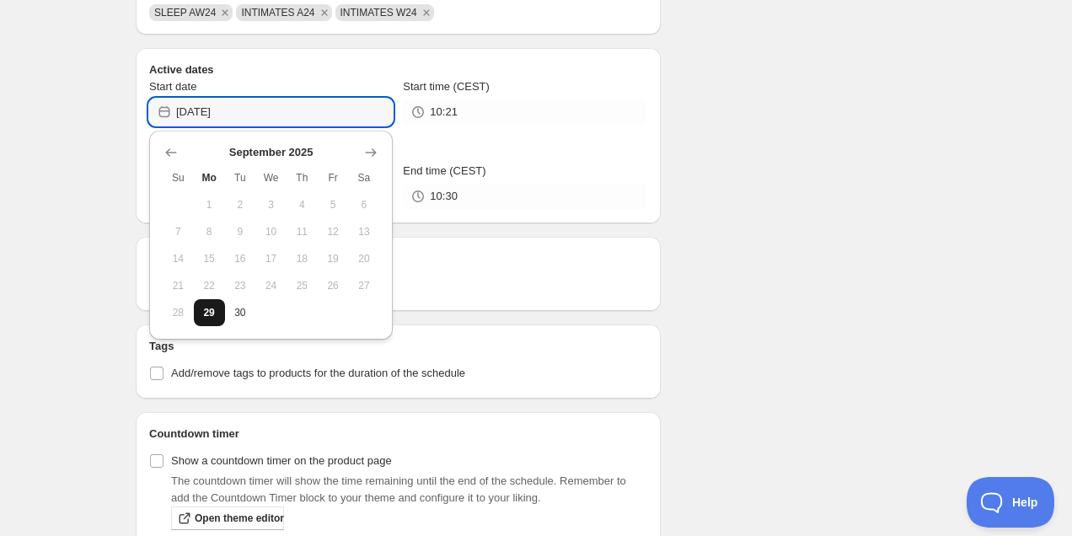
click at [212, 315] on span "29" at bounding box center [210, 312] width 18 height 13
type input "2025-09-29"
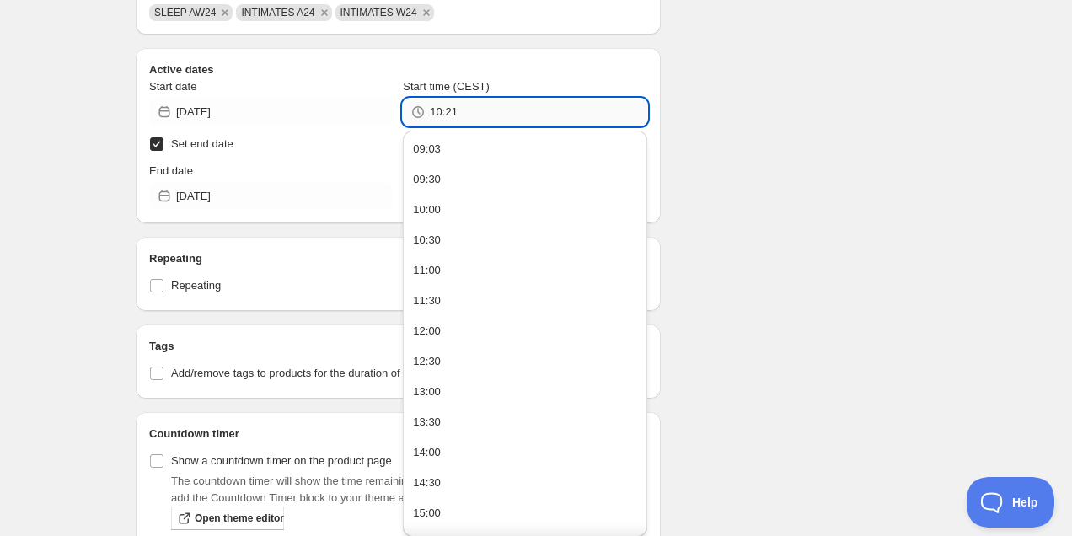
click at [483, 111] on input "10:21" at bounding box center [538, 112] width 217 height 27
click at [486, 153] on button "09:03" at bounding box center [524, 149] width 233 height 27
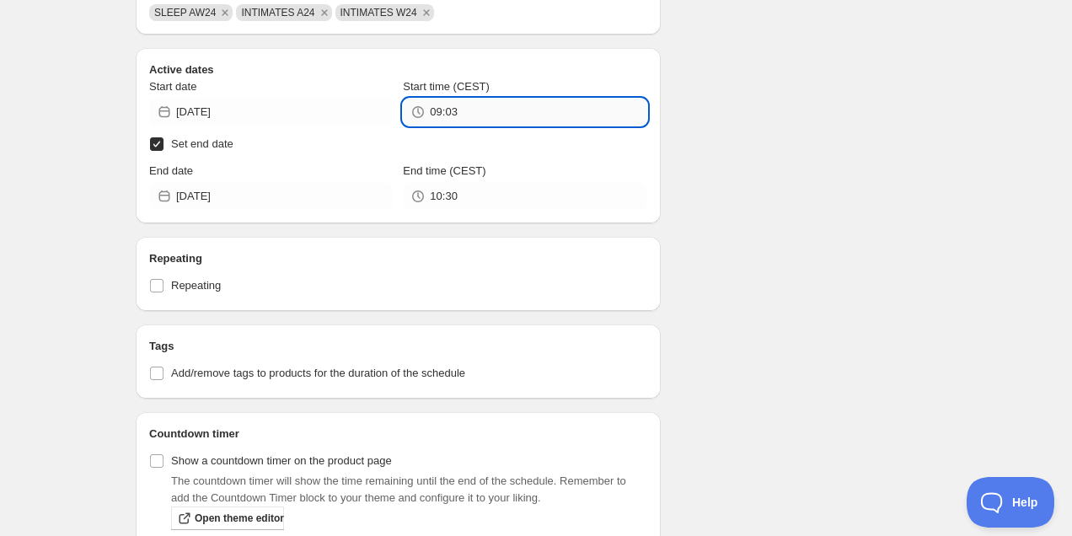
click at [490, 109] on input "09:03" at bounding box center [538, 112] width 217 height 27
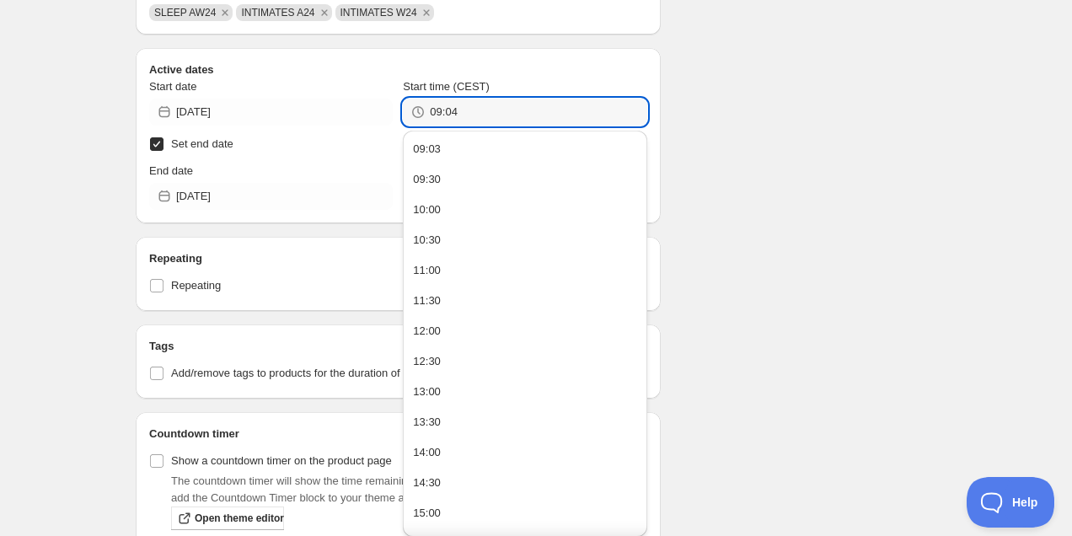
type input "09:04"
click at [779, 217] on div "Schedule name AW24 al -50% Your customers won't see this Value Percentage Fixed…" at bounding box center [529, 45] width 814 height 1362
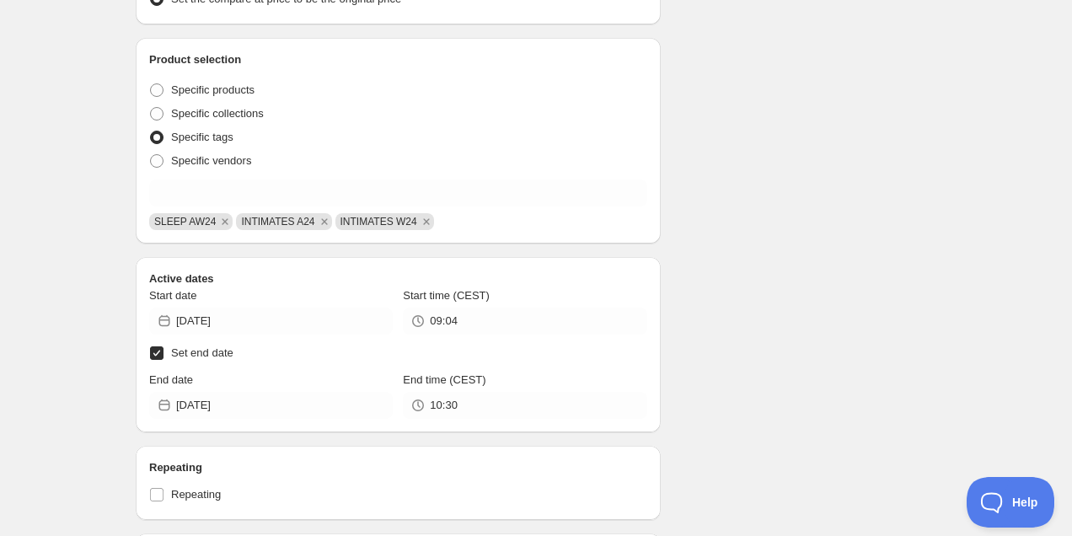
scroll to position [0, 0]
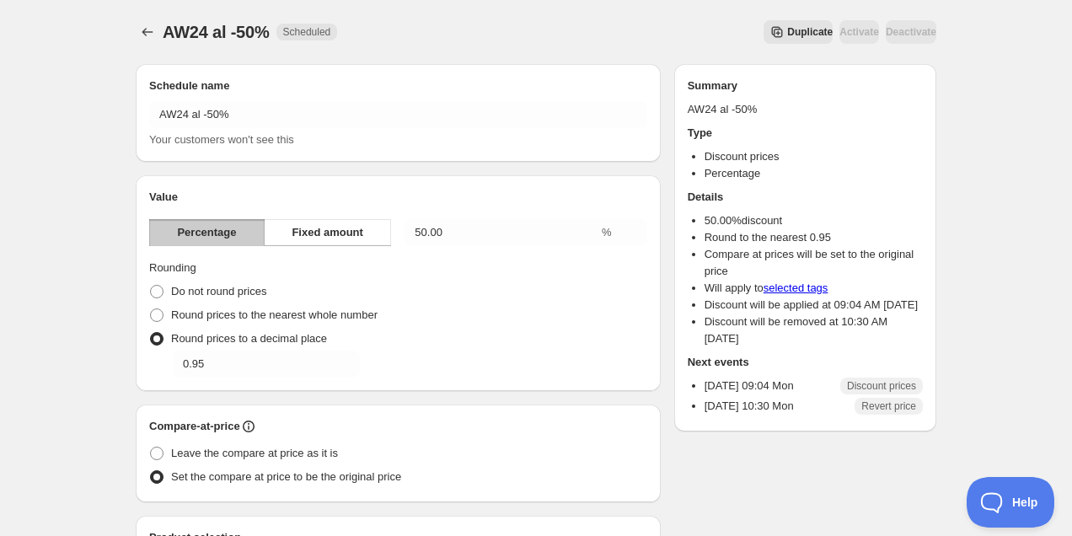
click at [147, 30] on icon "Schedules" at bounding box center [147, 32] width 17 height 17
